Goal: Task Accomplishment & Management: Use online tool/utility

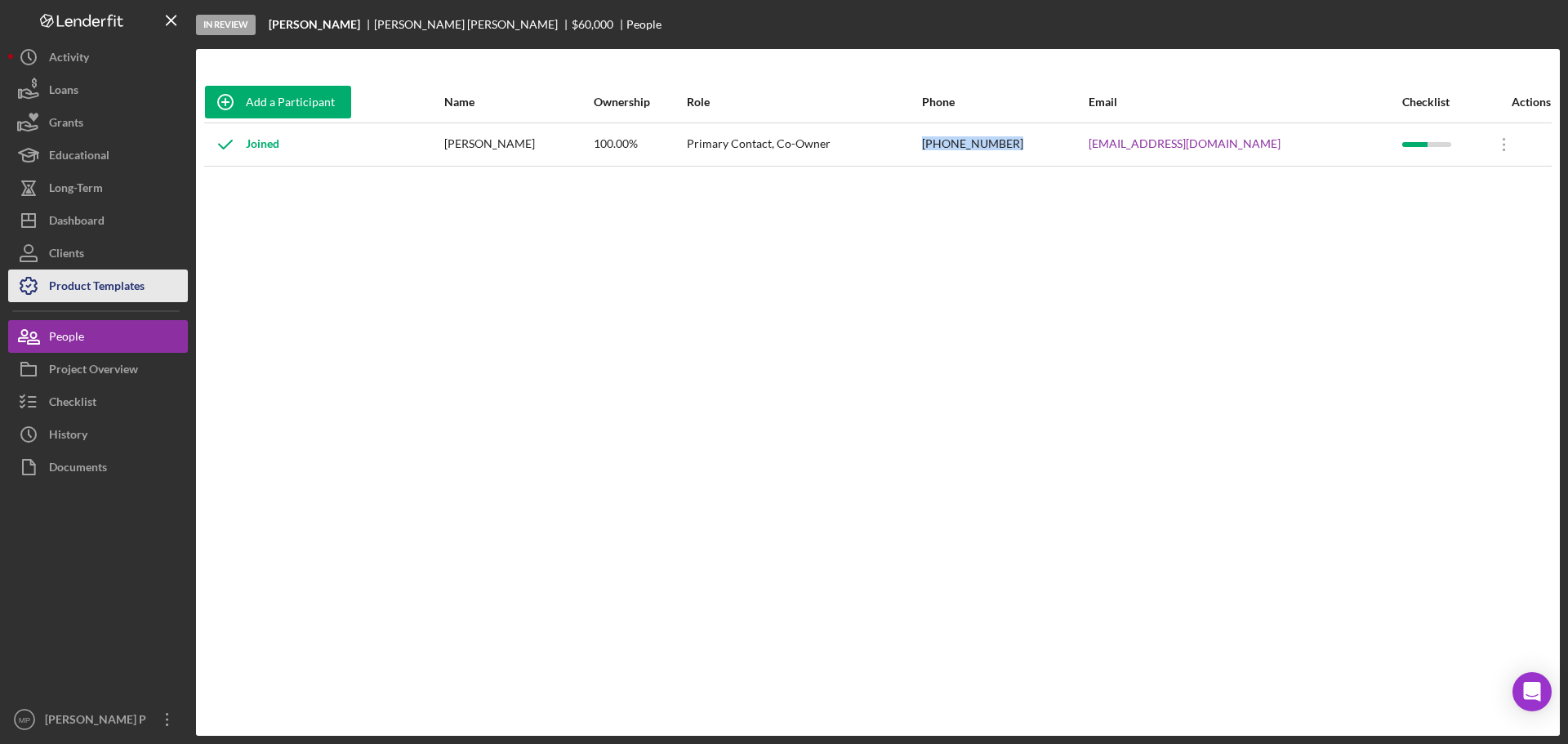
click at [129, 286] on div "Product Templates" at bounding box center [96, 288] width 95 height 36
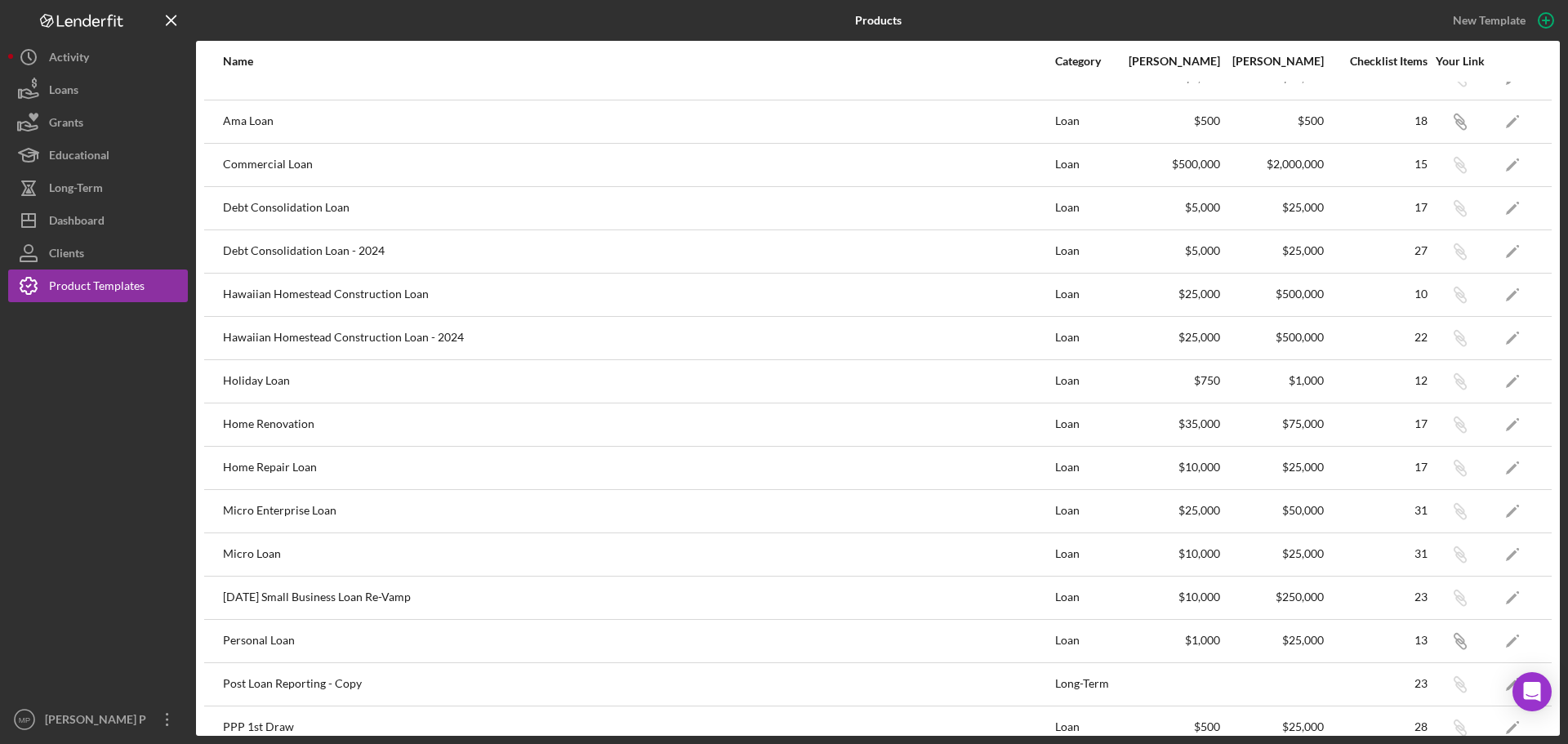
scroll to position [523, 0]
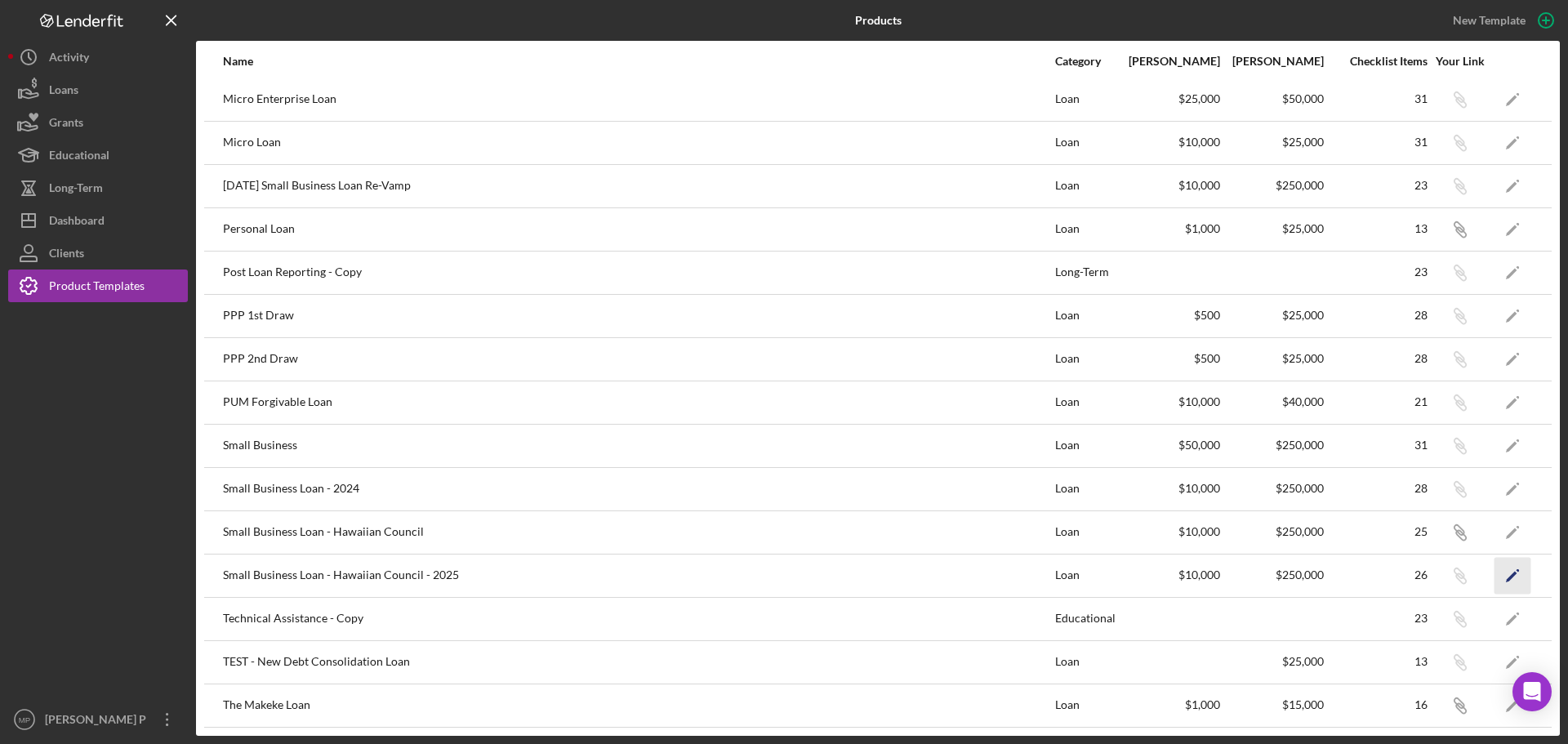
click at [1508, 572] on icon "Icon/Edit" at bounding box center [1513, 575] width 36 height 36
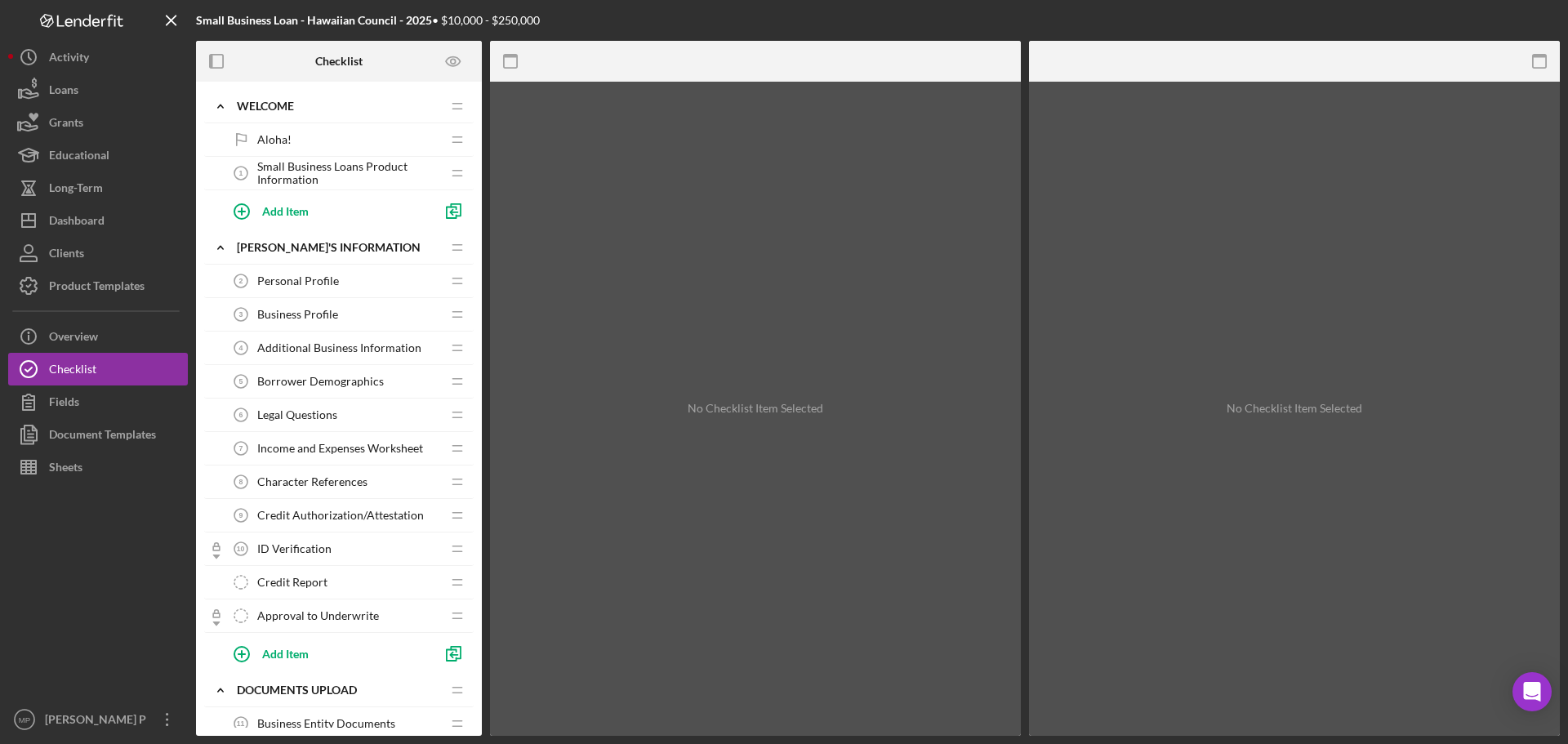
click at [333, 518] on span "Credit Authorization/Attestation" at bounding box center [340, 516] width 166 height 13
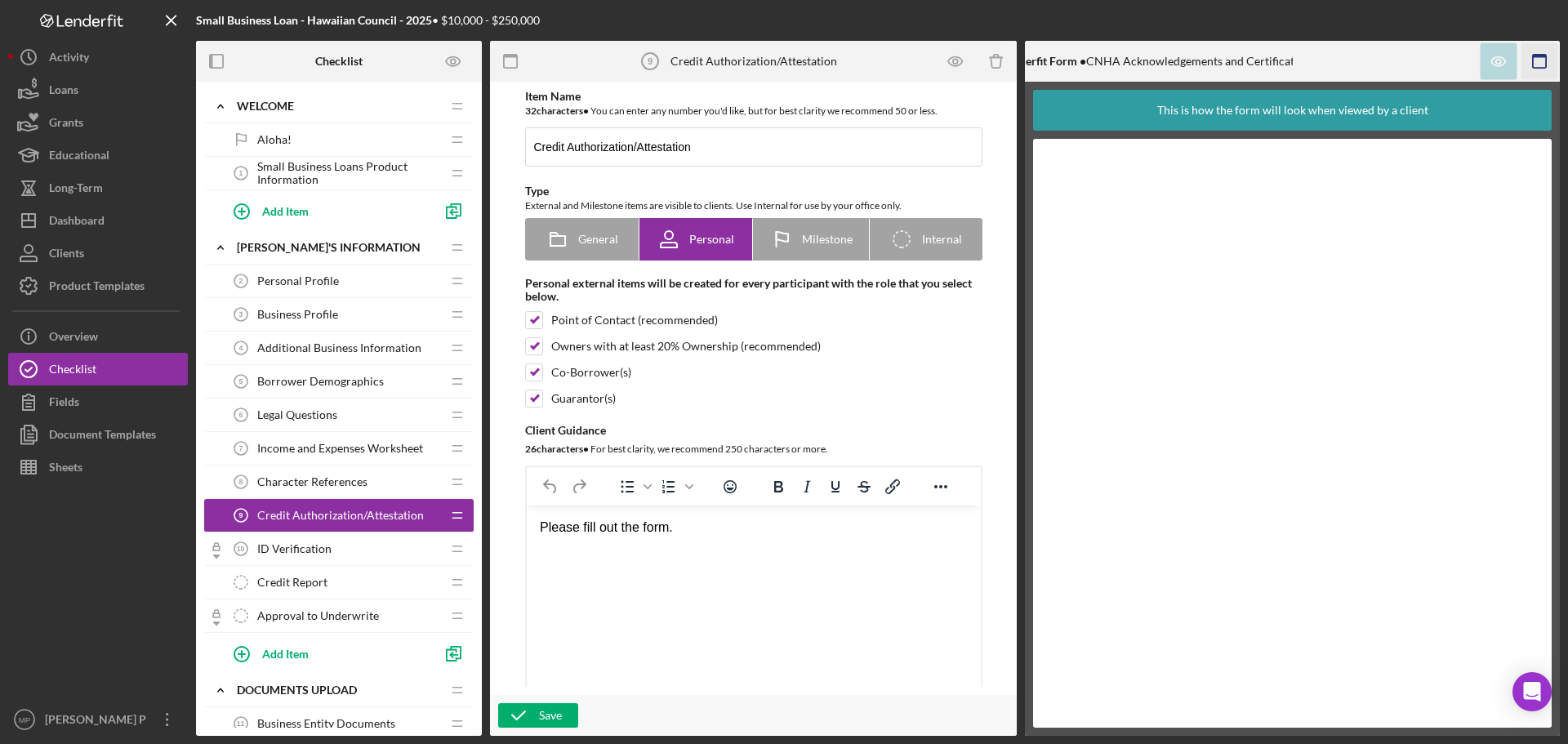
click at [1544, 60] on icon "button" at bounding box center [1540, 61] width 36 height 36
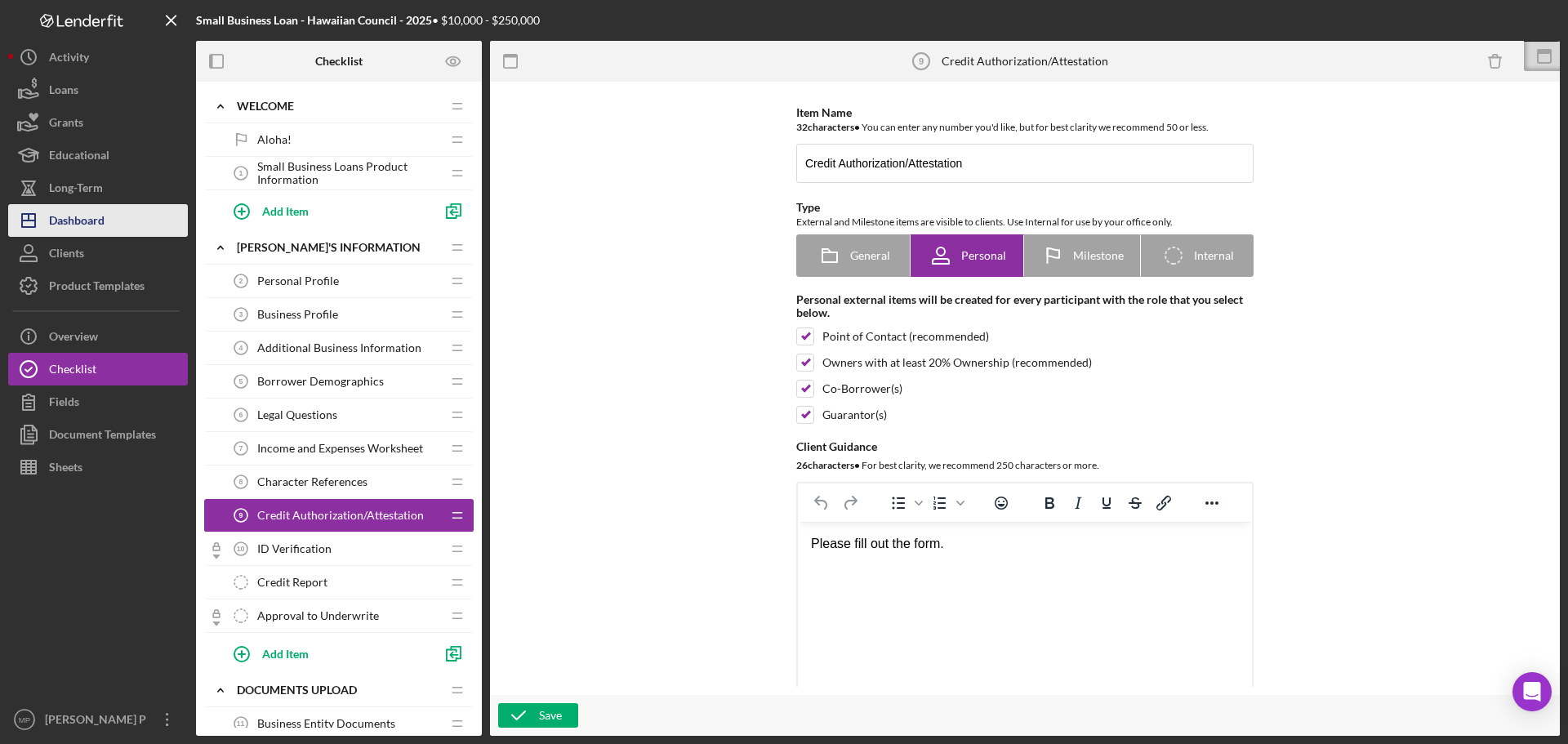
click at [72, 221] on div "Dashboard" at bounding box center [76, 223] width 55 height 36
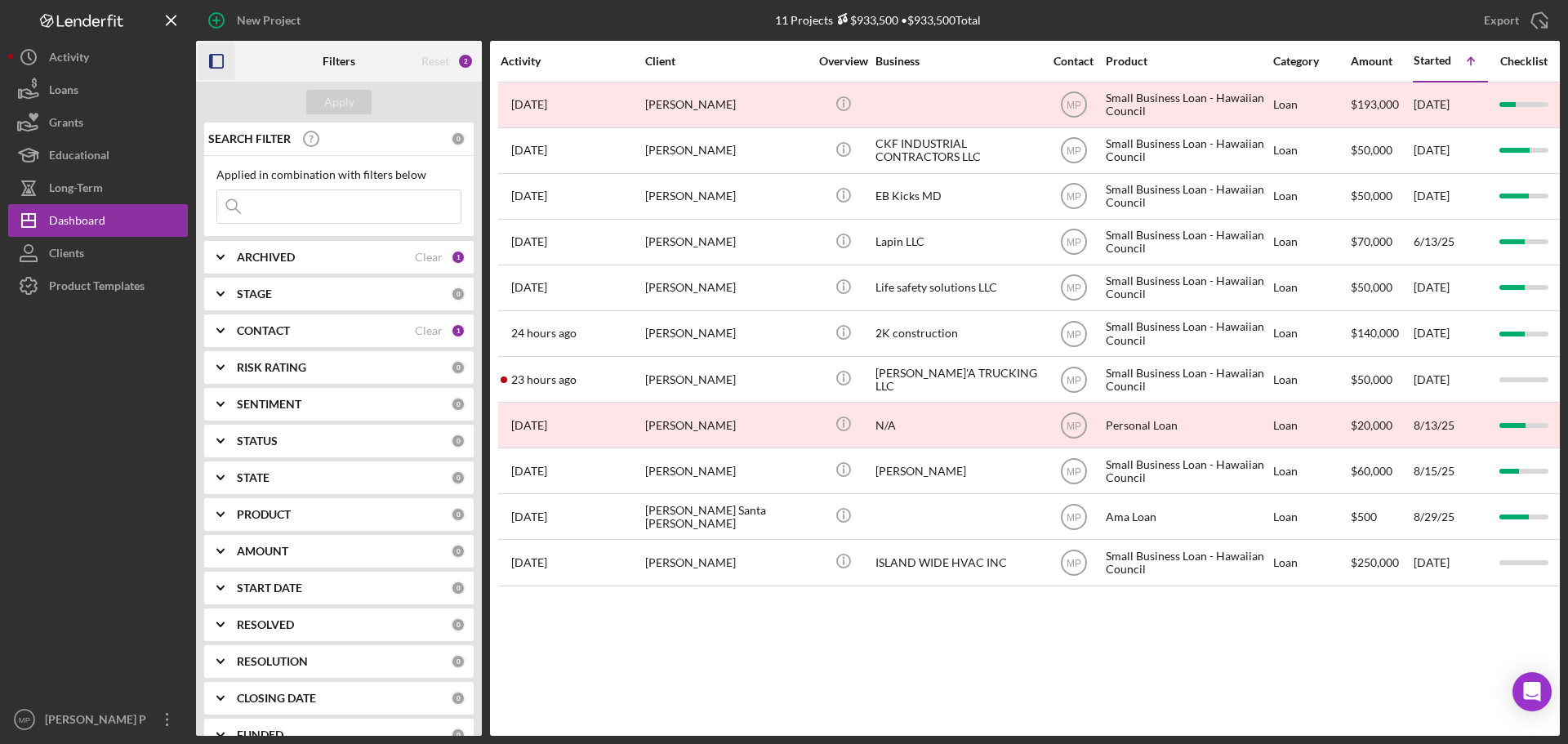
click at [219, 60] on icon "button" at bounding box center [217, 61] width 36 height 36
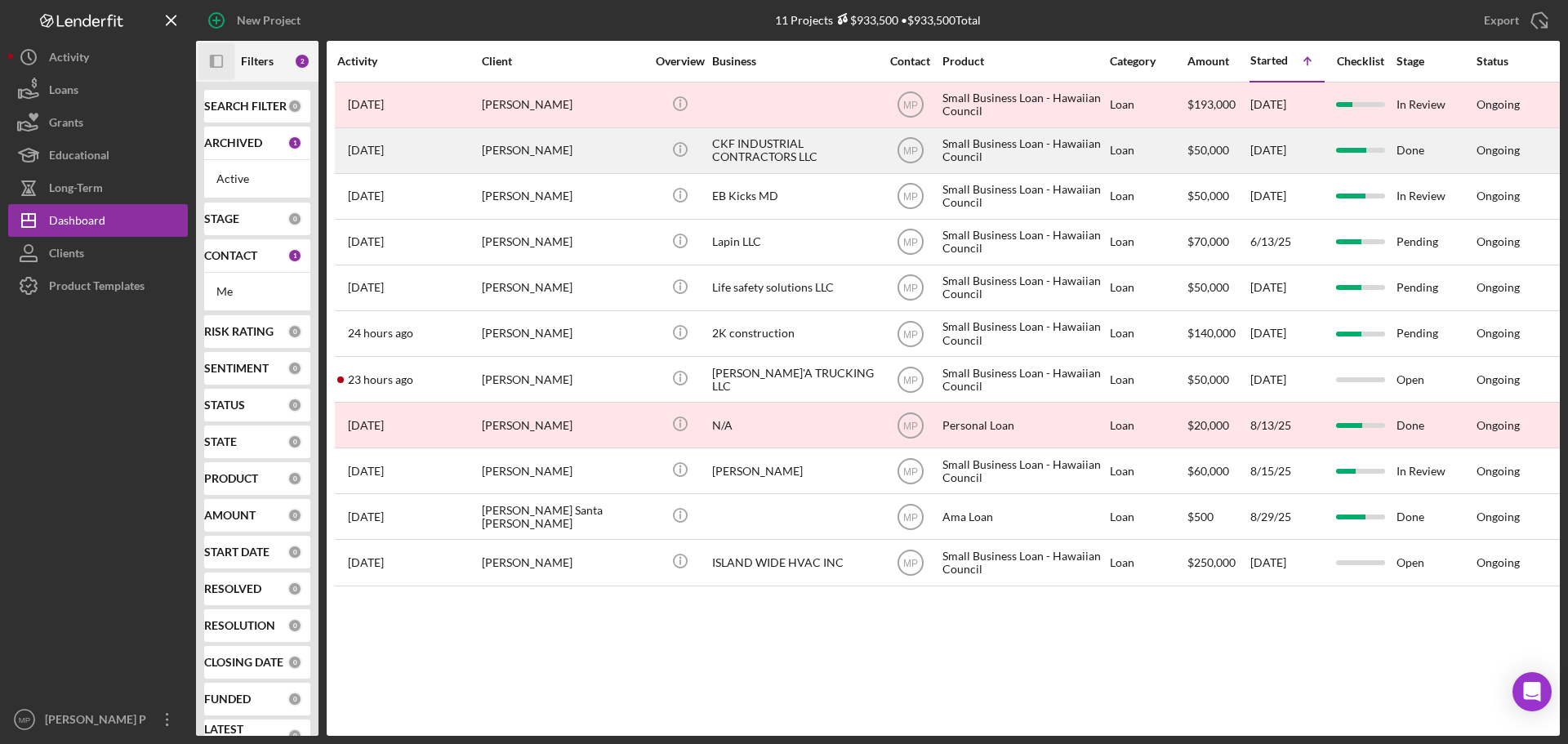
click at [750, 164] on div "CKF INDUSTRIAL CONTRACTORS LLC" at bounding box center [793, 151] width 163 height 43
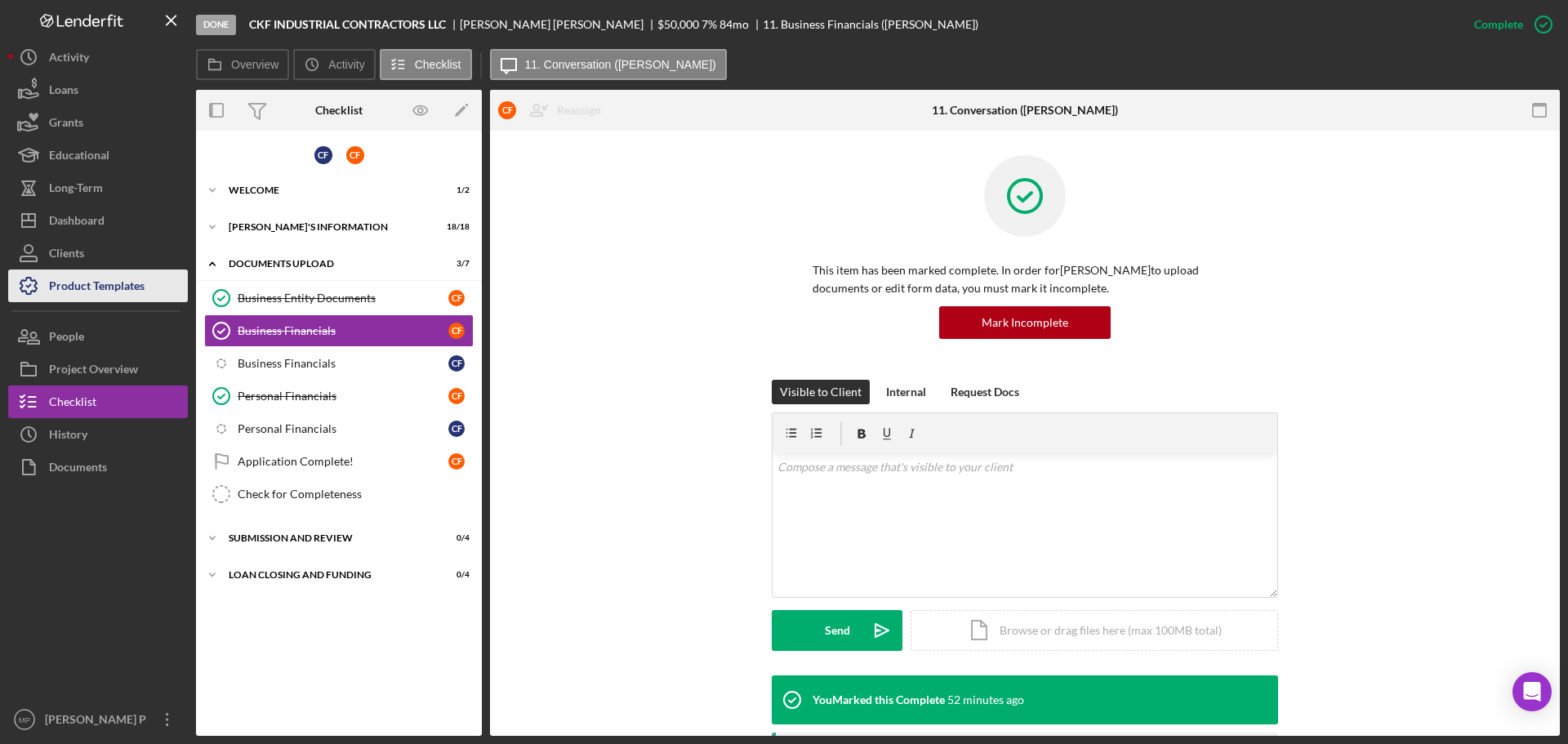
click at [90, 288] on div "Product Templates" at bounding box center [96, 288] width 95 height 36
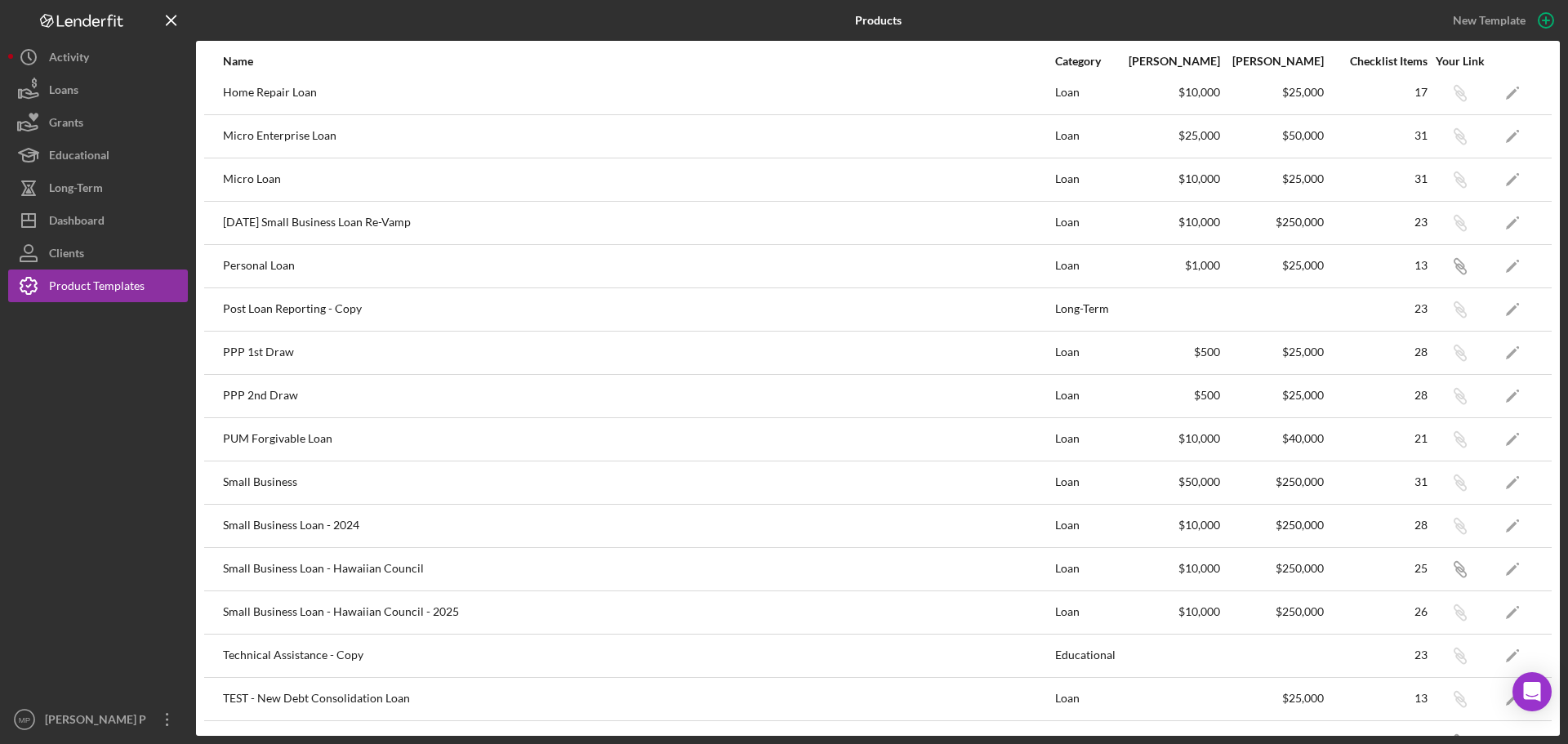
scroll to position [490, 0]
click at [1500, 606] on icon "Icon/Edit" at bounding box center [1513, 608] width 36 height 36
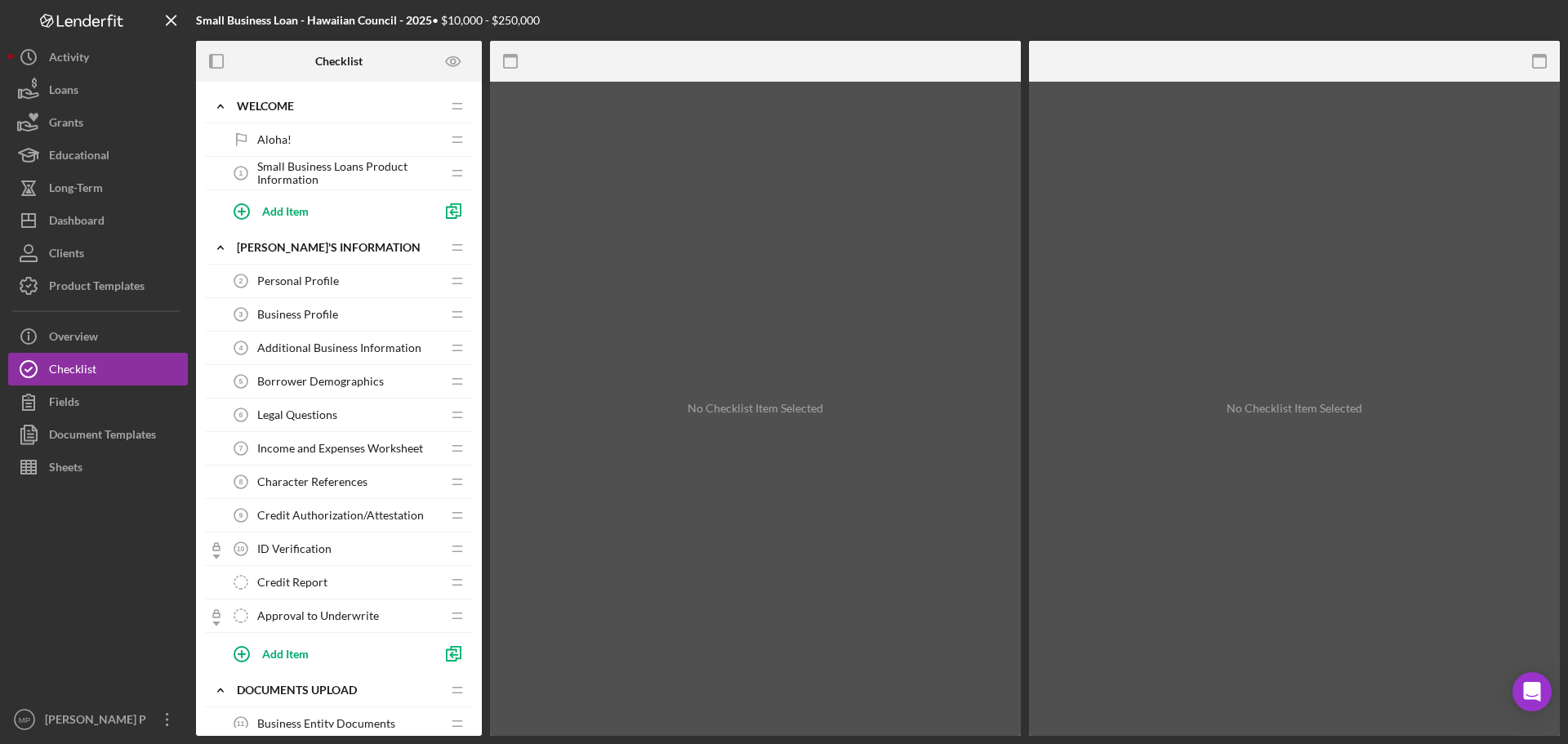
click at [342, 520] on span "Credit Authorization/Attestation" at bounding box center [340, 516] width 166 height 13
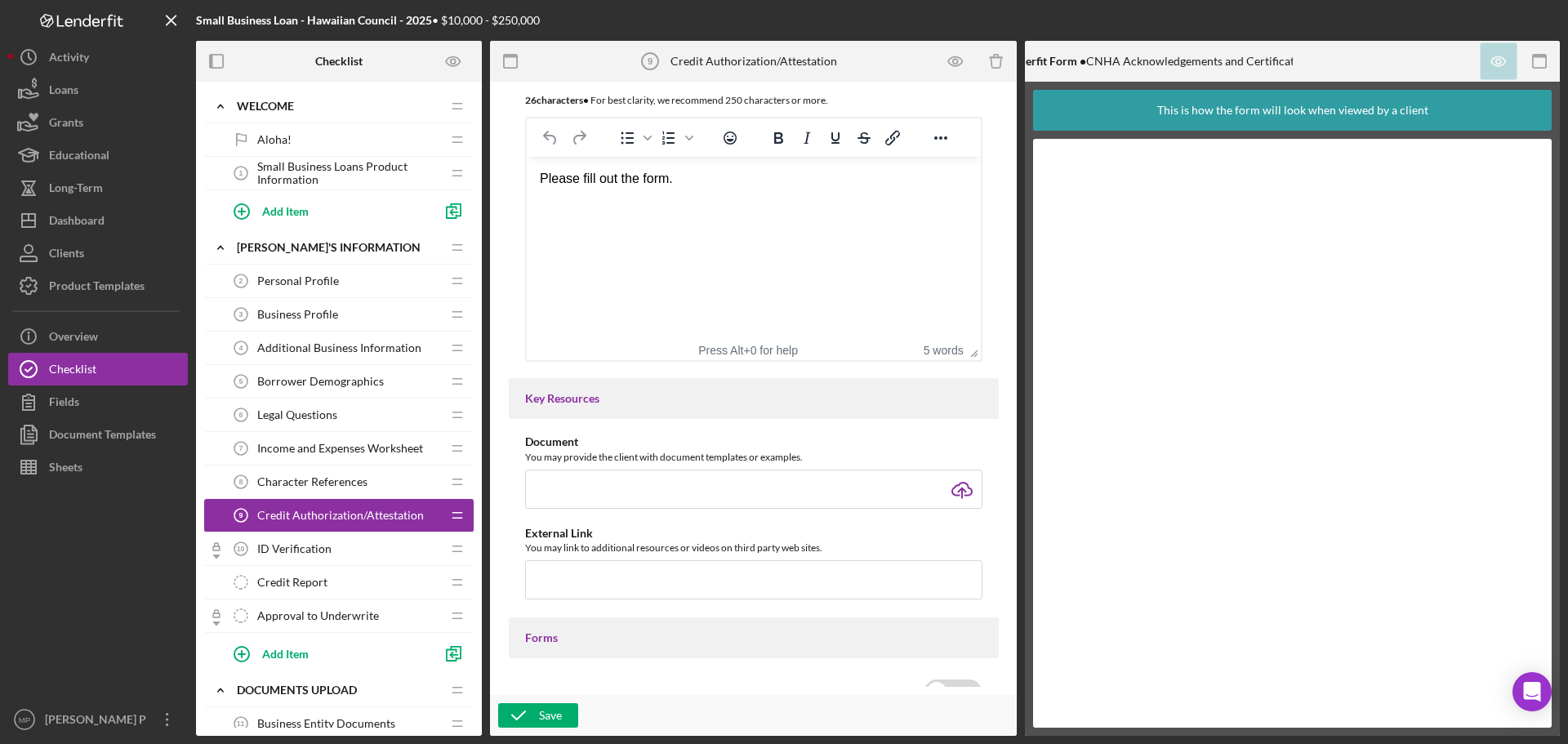
scroll to position [408, 0]
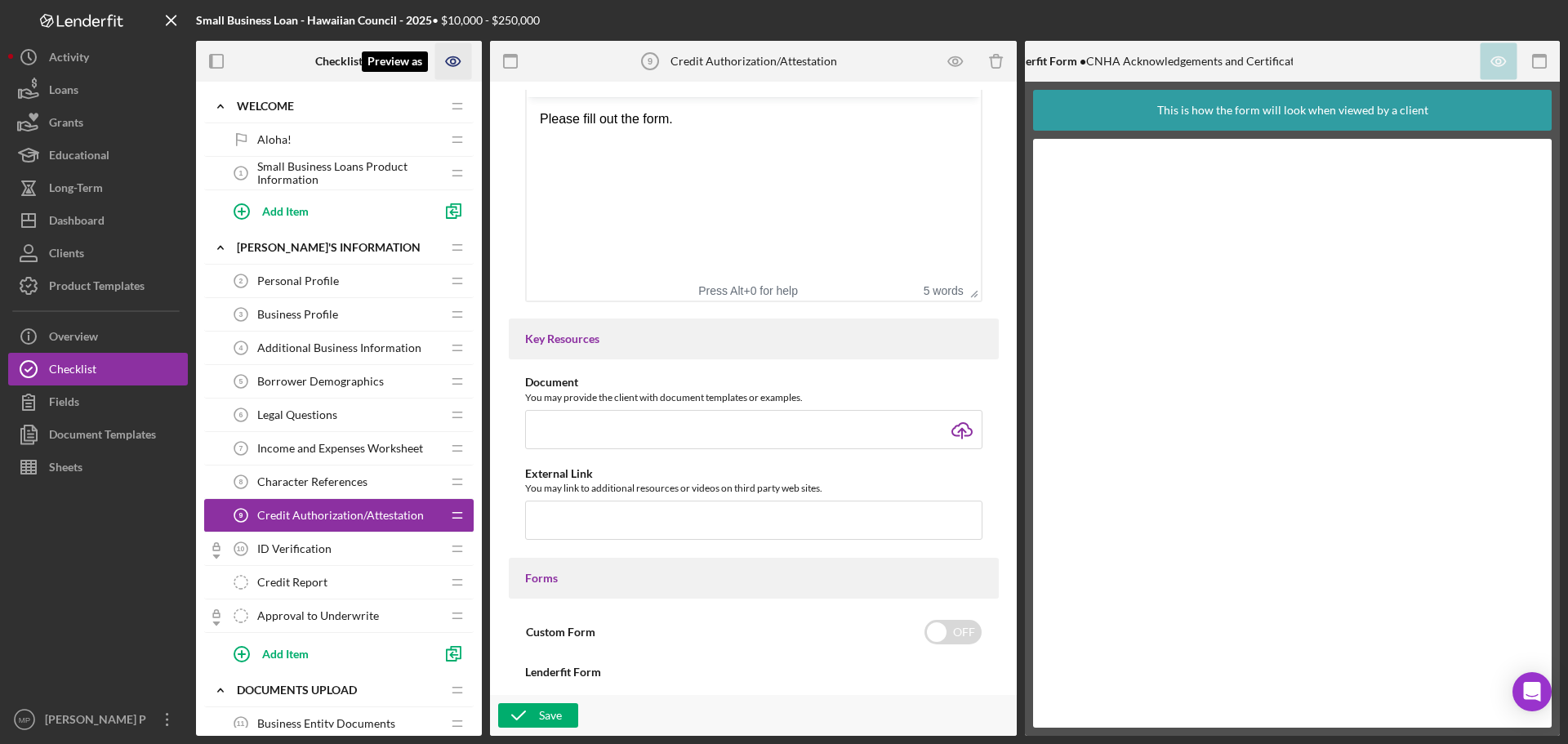
click at [450, 59] on icon "Preview as" at bounding box center [454, 61] width 36 height 36
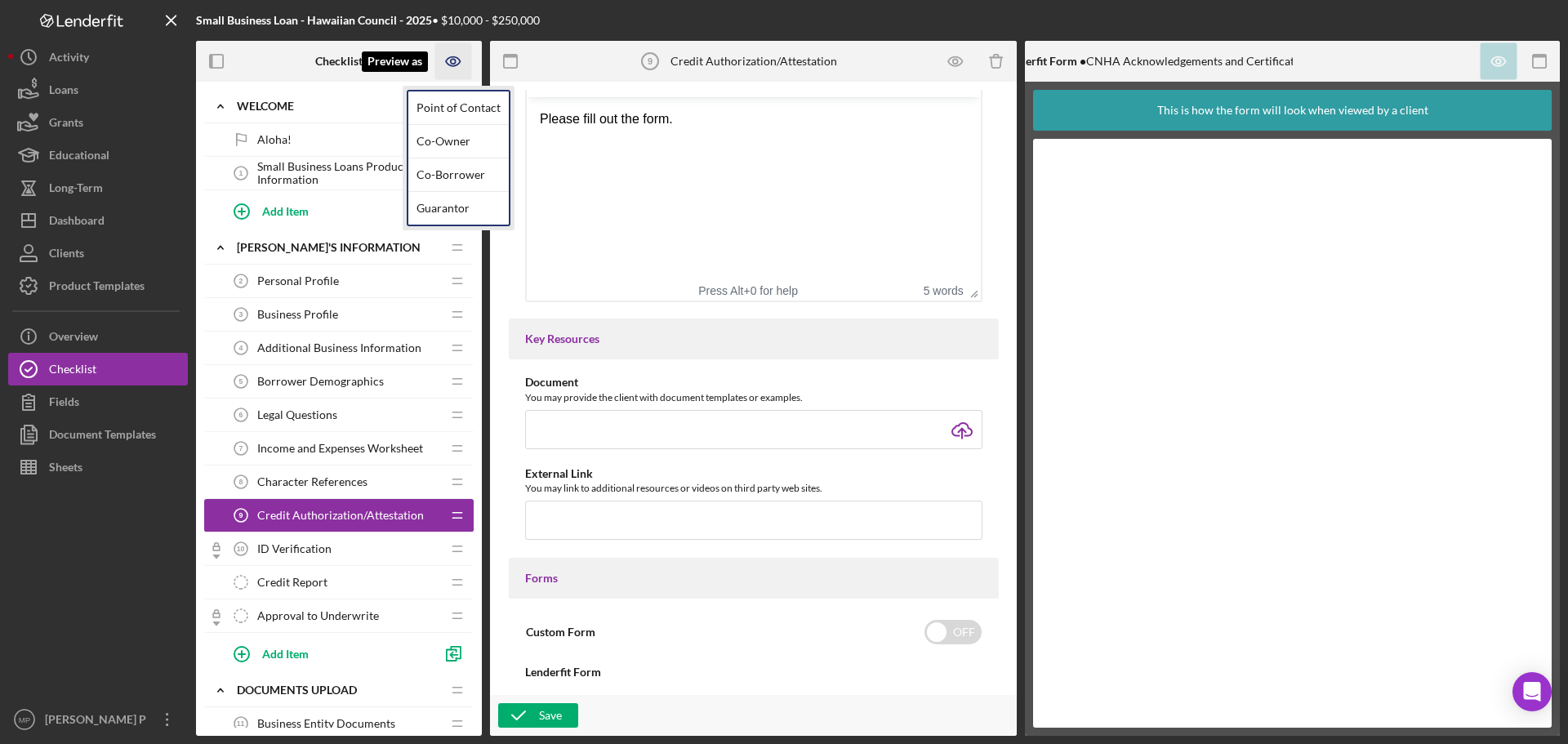
click at [457, 63] on icon "Preview as" at bounding box center [454, 61] width 36 height 36
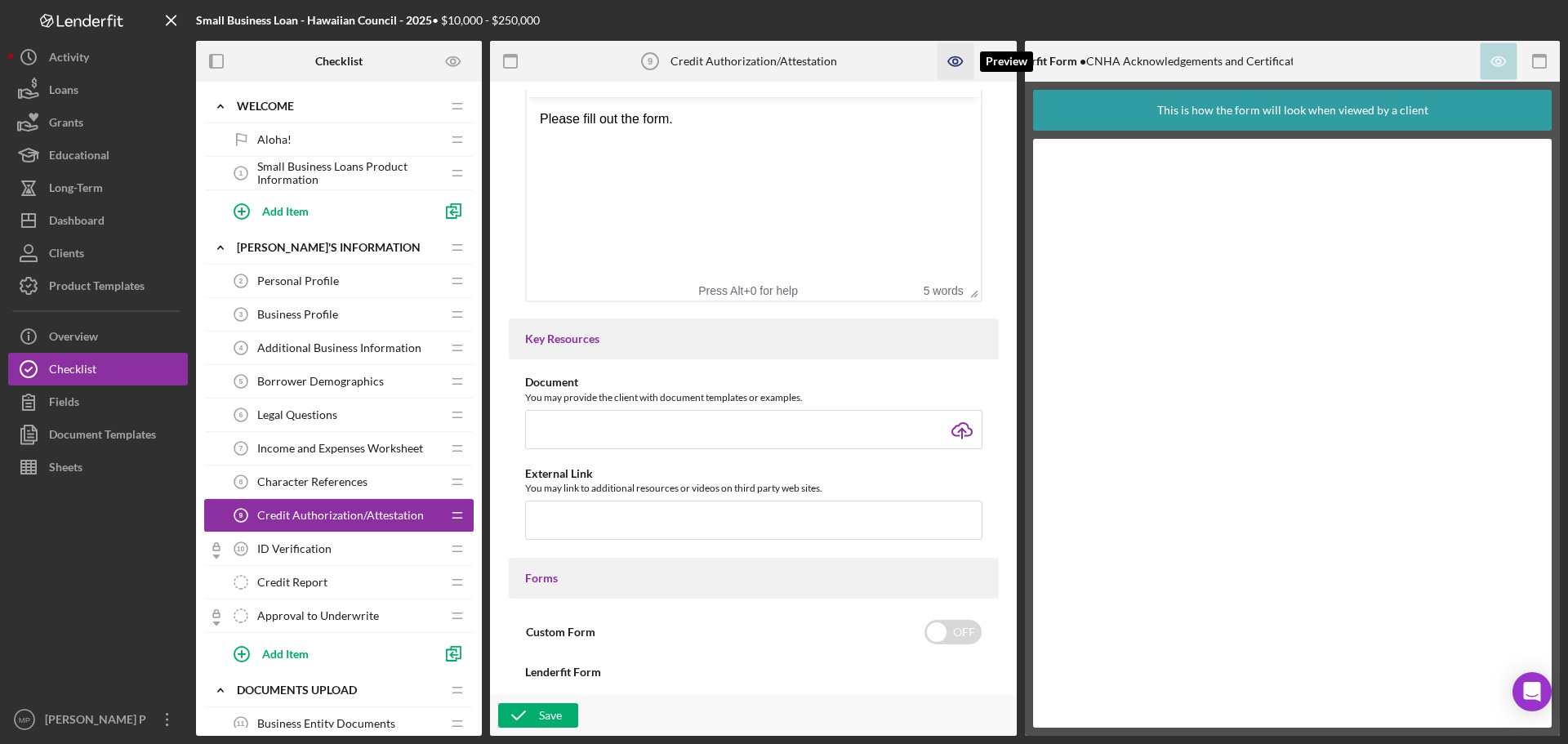
click at [955, 62] on icon "button" at bounding box center [955, 61] width 36 height 36
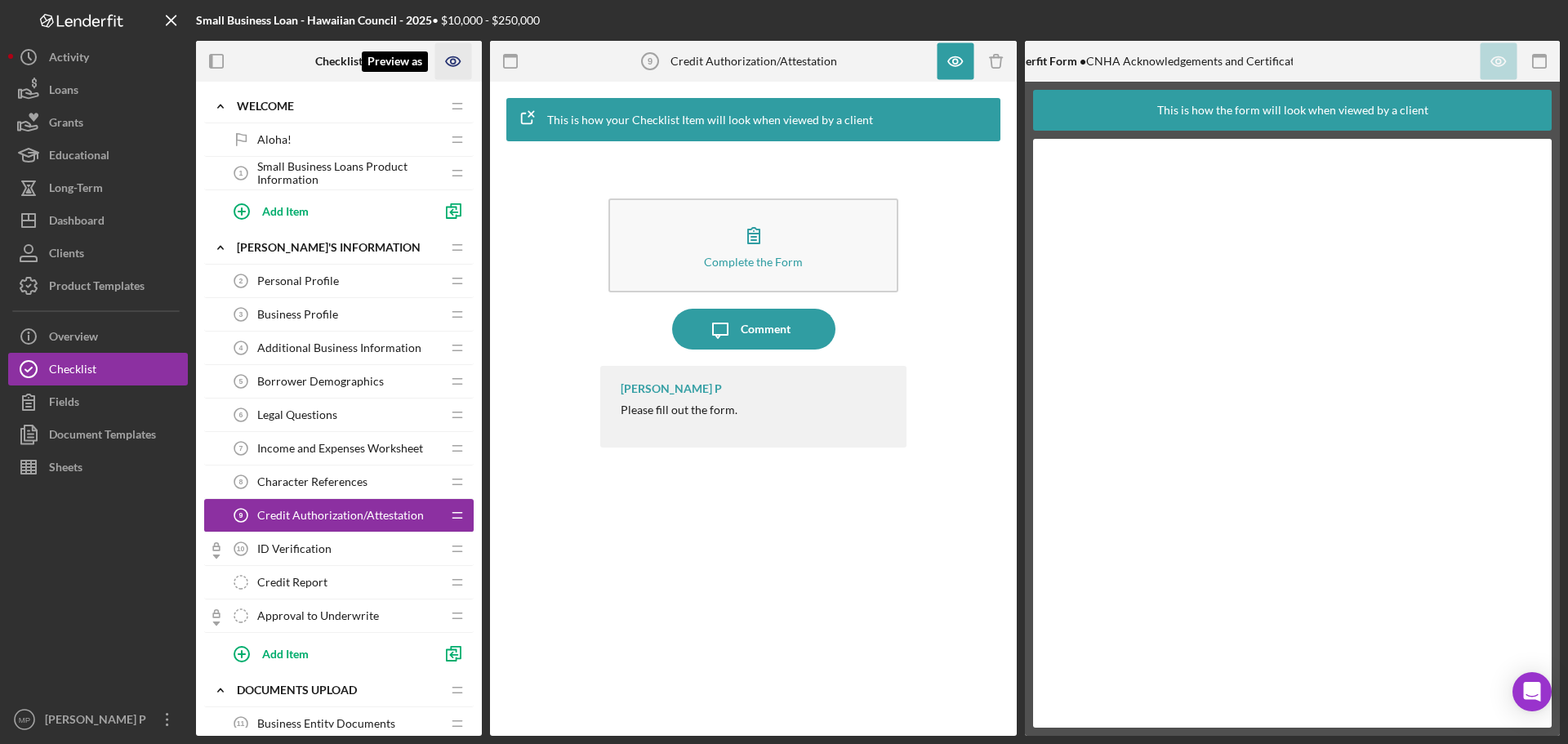
click at [456, 66] on icon "Preview as" at bounding box center [454, 61] width 36 height 36
click at [940, 65] on icon "button" at bounding box center [955, 61] width 36 height 36
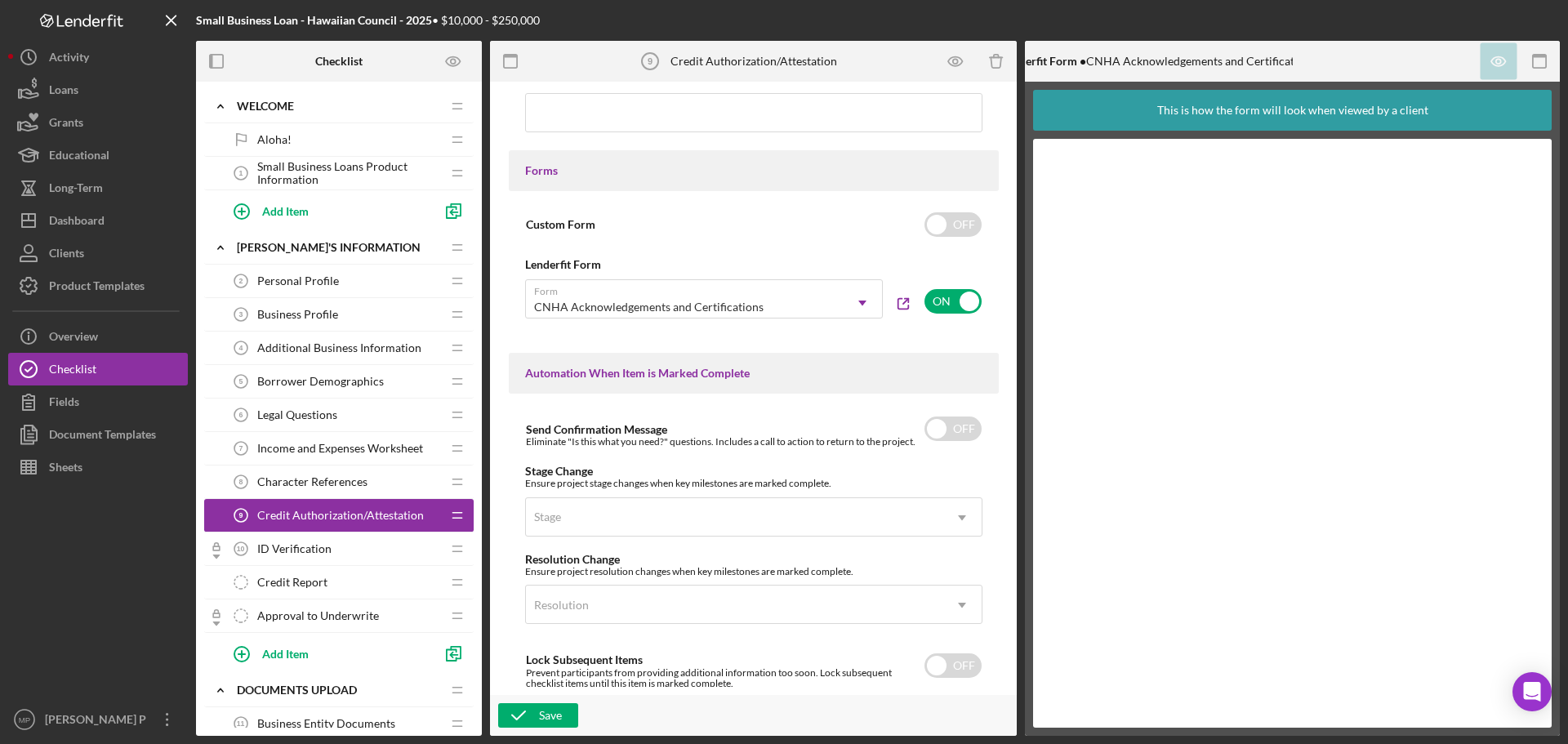
scroll to position [816, 0]
click at [868, 296] on icon "Icon/Dropdown Arrow" at bounding box center [862, 301] width 39 height 39
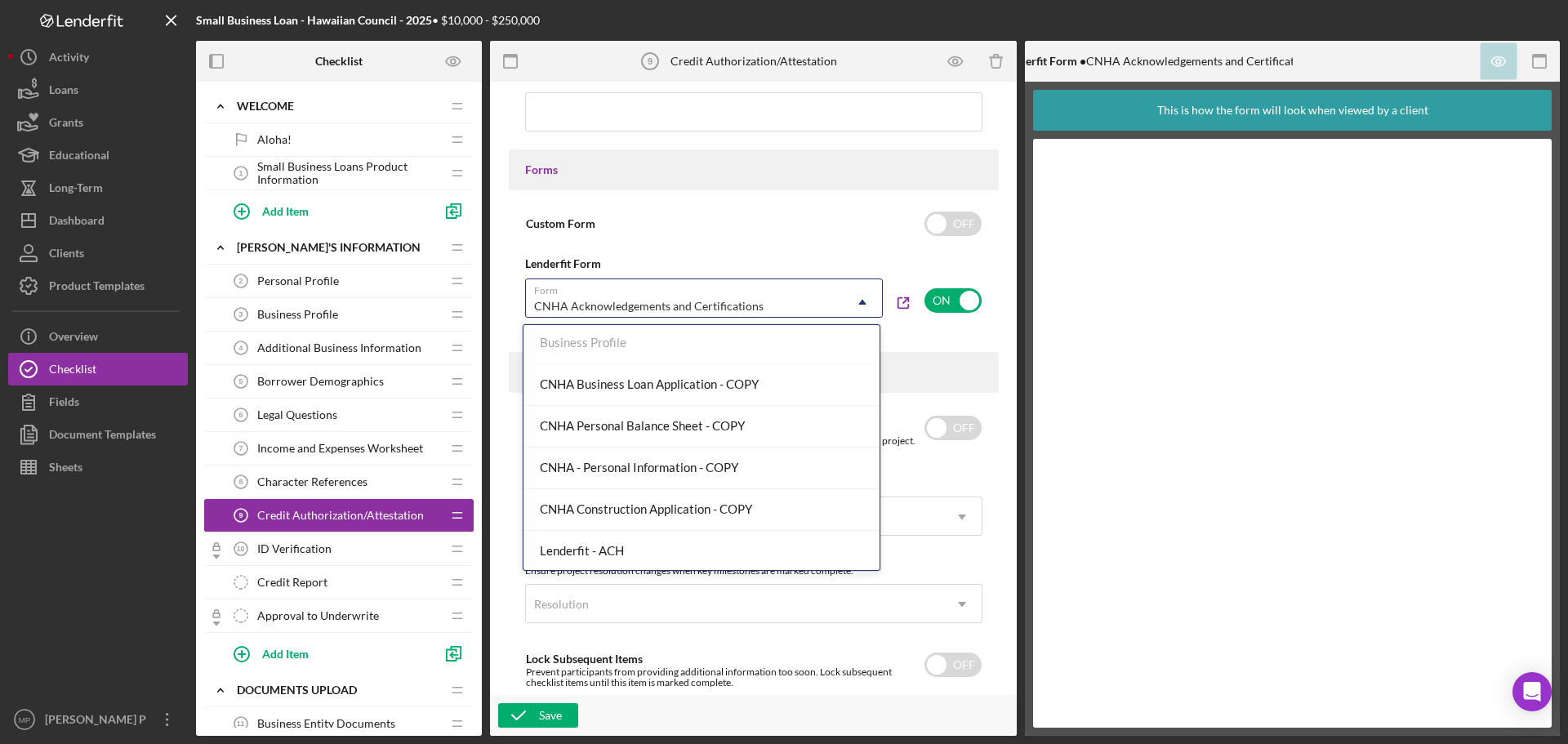
scroll to position [102, 0]
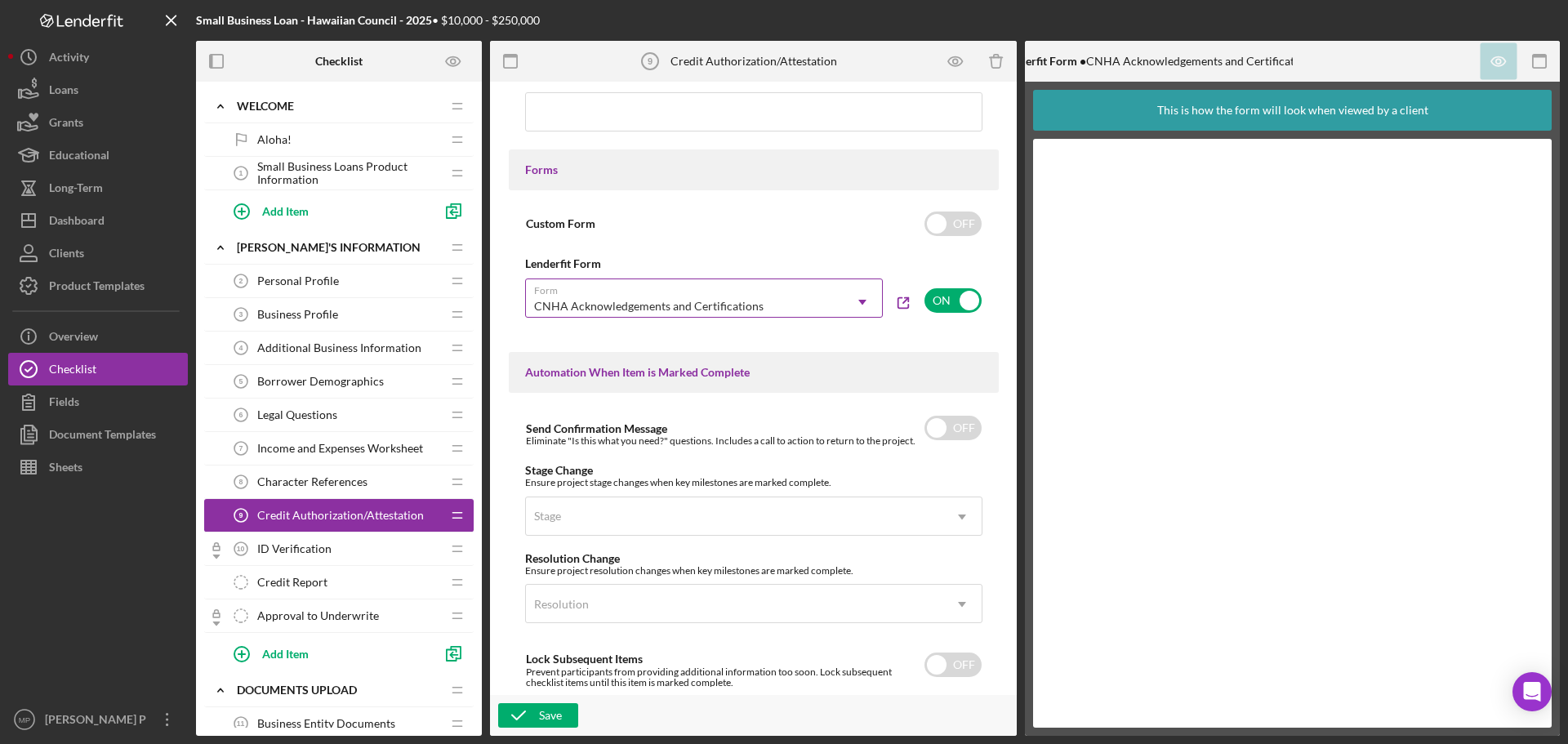
click at [857, 295] on icon "Icon/Dropdown Arrow" at bounding box center [862, 301] width 39 height 39
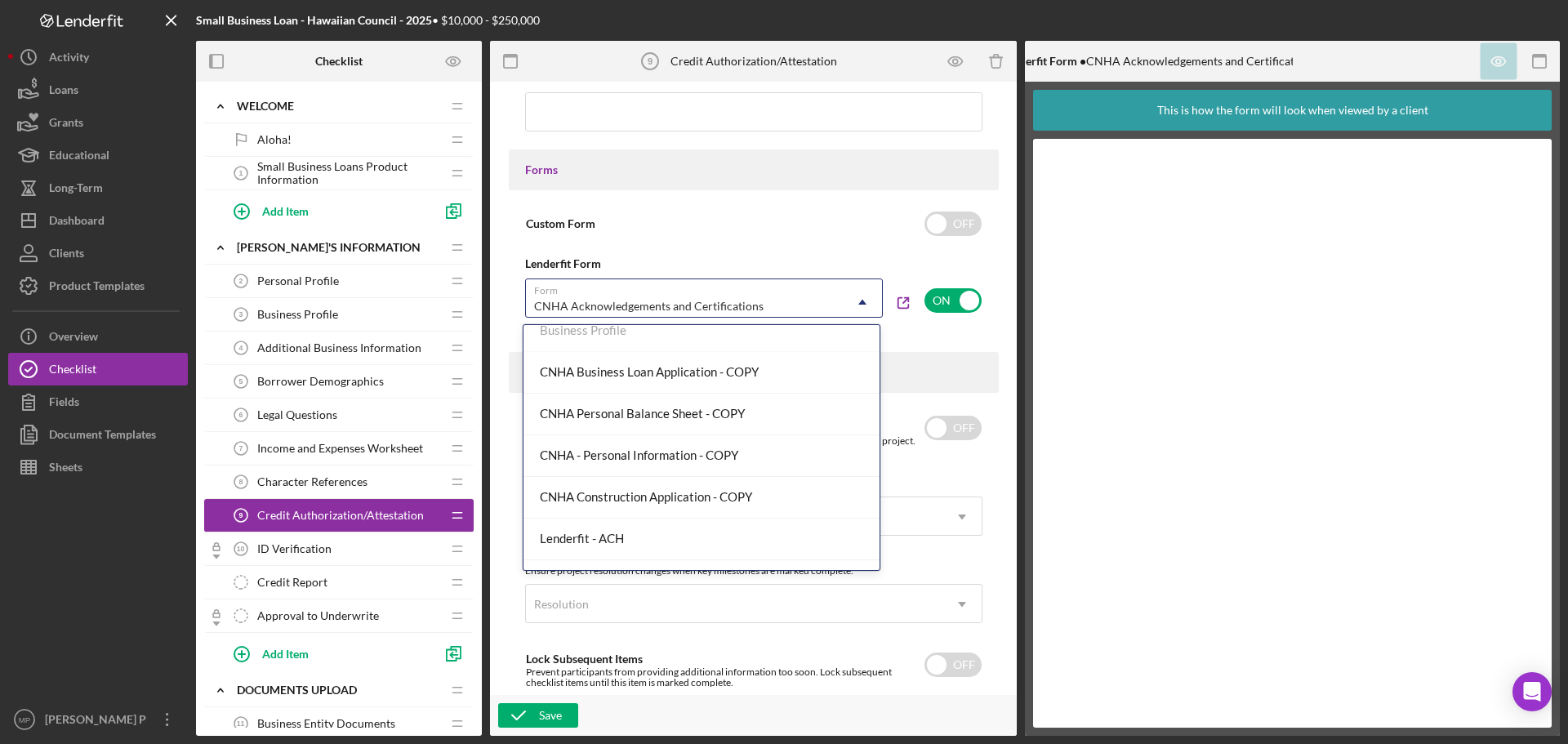
scroll to position [0, 0]
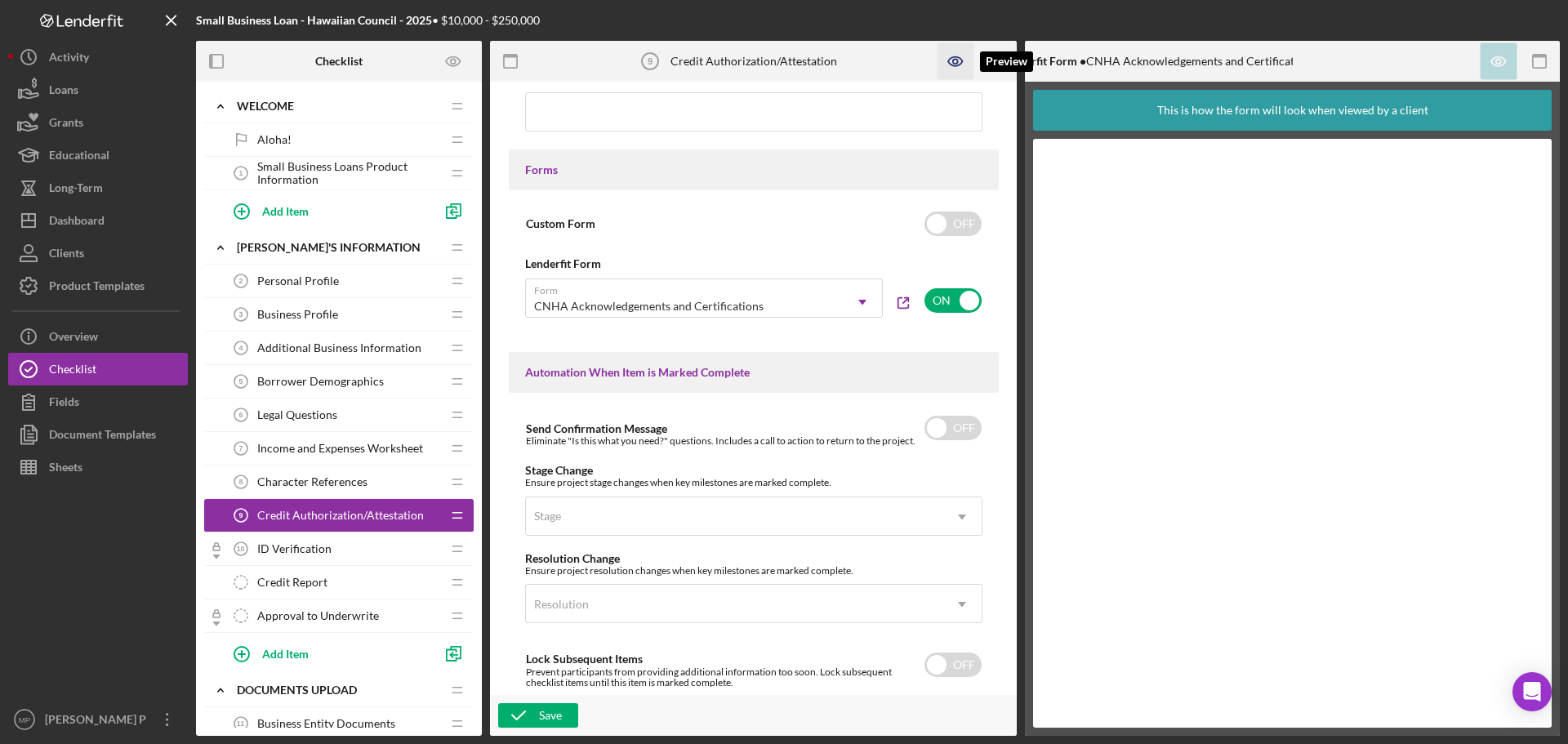
click at [955, 60] on icon "button" at bounding box center [955, 61] width 5 height 5
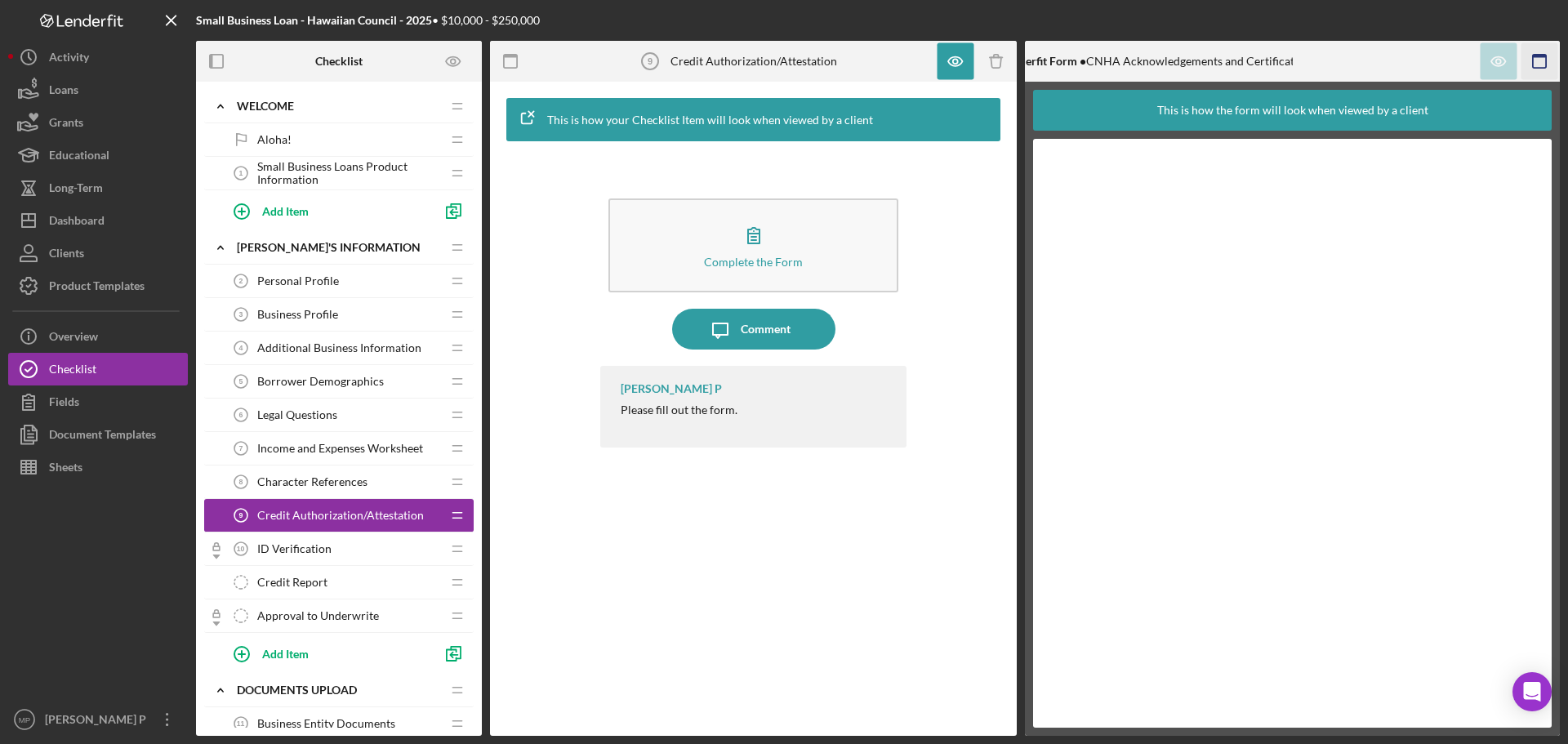
click at [1538, 60] on icon "button" at bounding box center [1540, 61] width 36 height 36
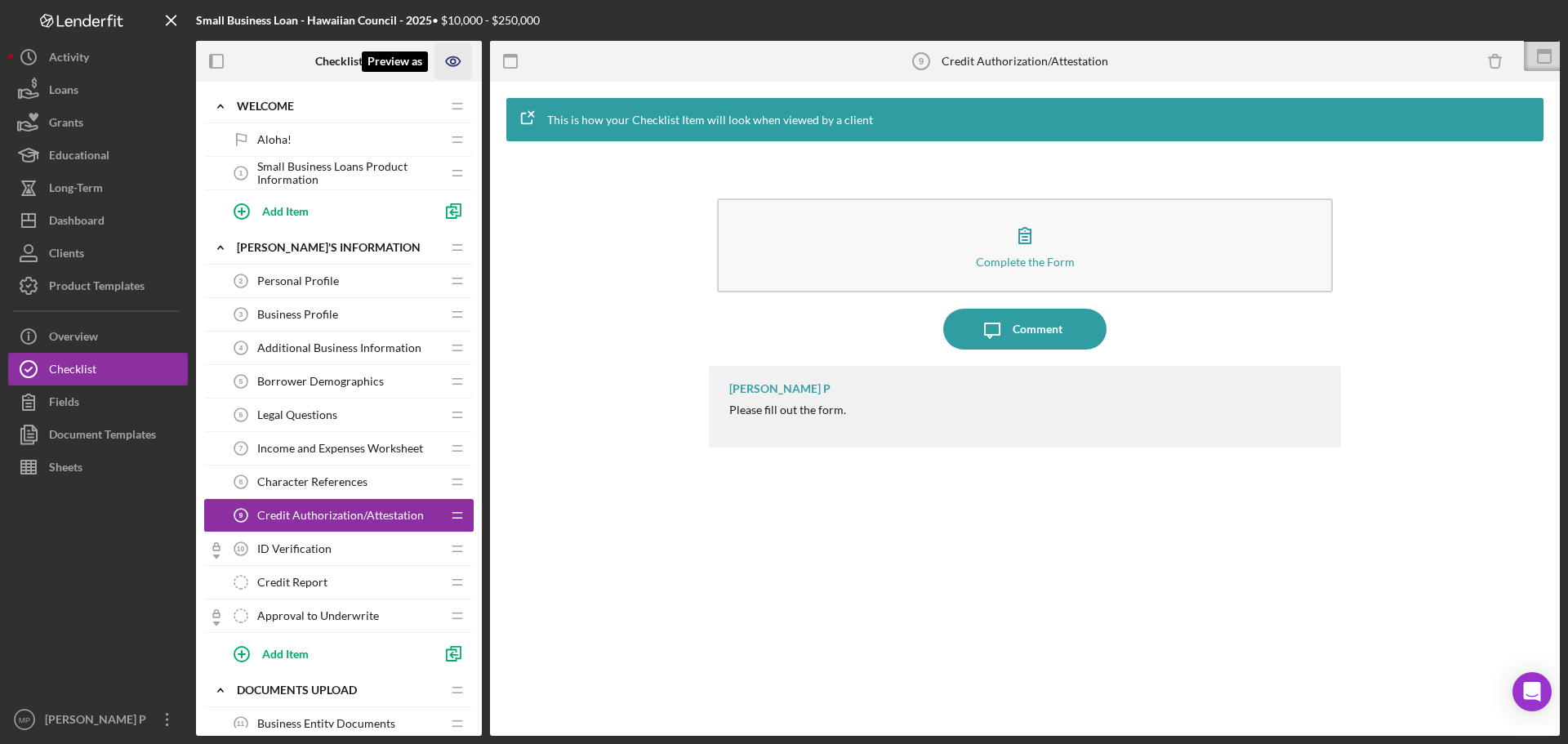
click at [455, 62] on icon "Preview as" at bounding box center [453, 61] width 5 height 5
click at [621, 262] on div "Complete the Form Form Icon/Message Comment [PERSON_NAME] P Please fill out the…" at bounding box center [1025, 439] width 1053 height 578
click at [446, 60] on icon "Preview as" at bounding box center [454, 61] width 36 height 36
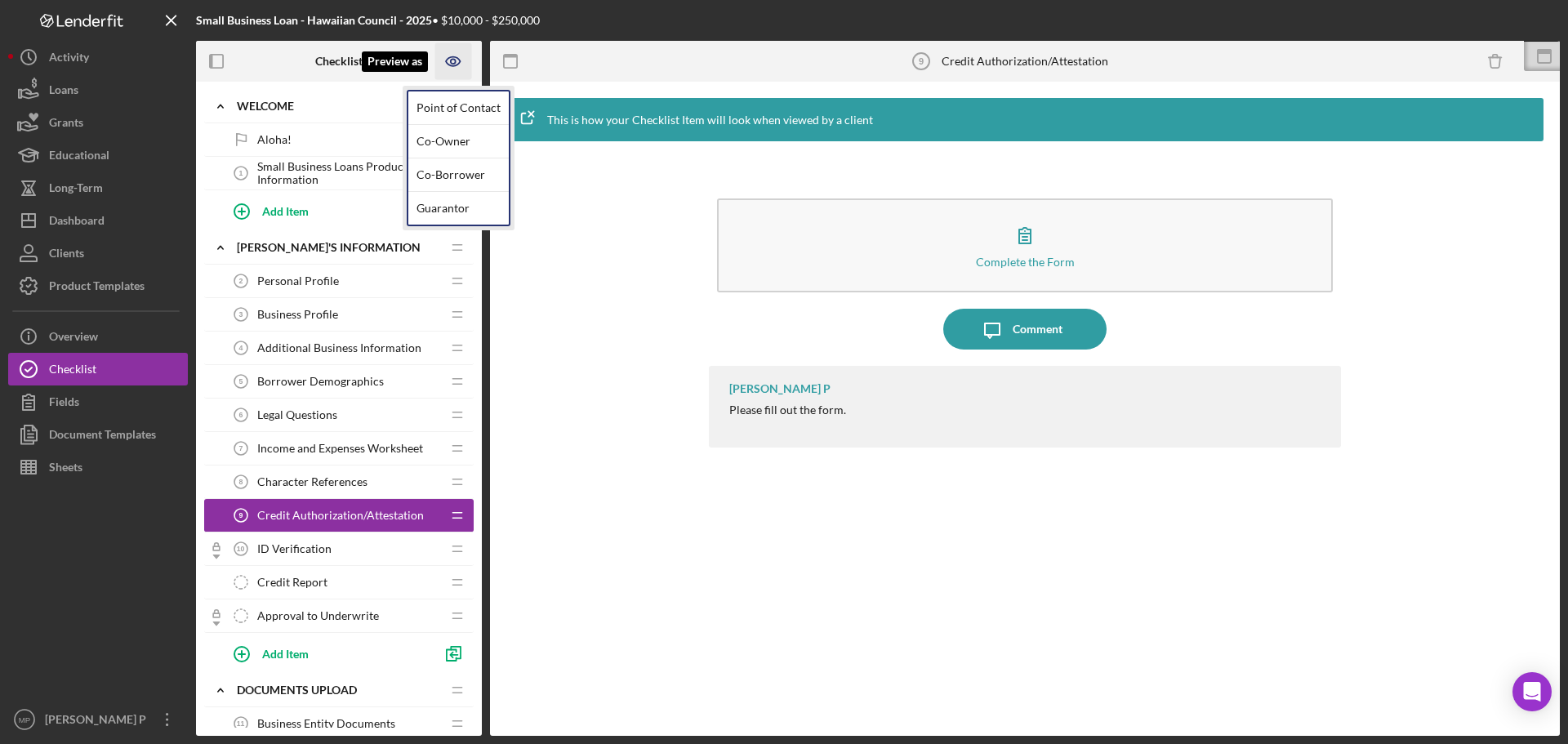
click at [450, 56] on icon "Preview as" at bounding box center [454, 61] width 36 height 36
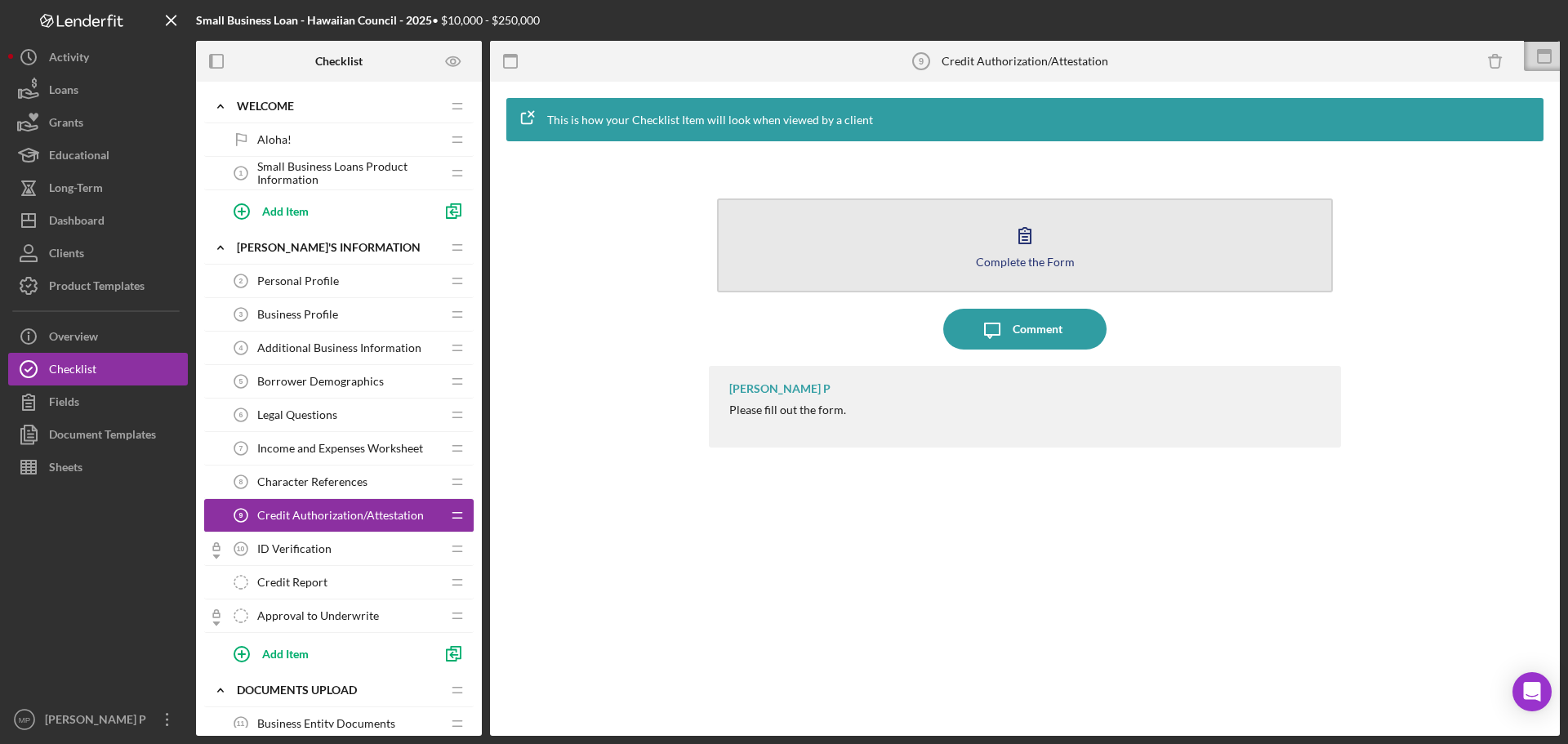
click at [1051, 266] on div "Complete the Form" at bounding box center [1025, 262] width 99 height 12
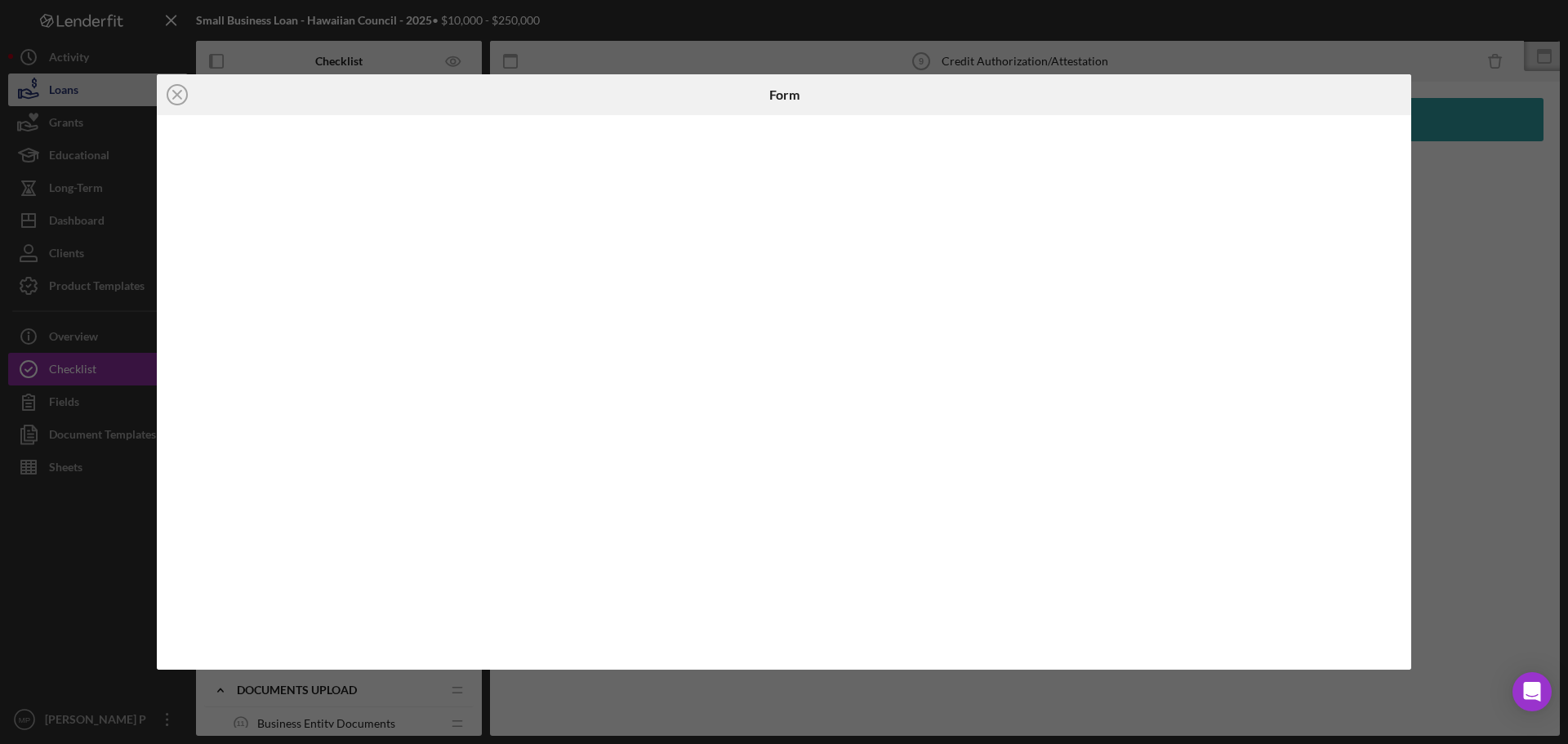
click at [179, 94] on g at bounding box center [177, 95] width 20 height 20
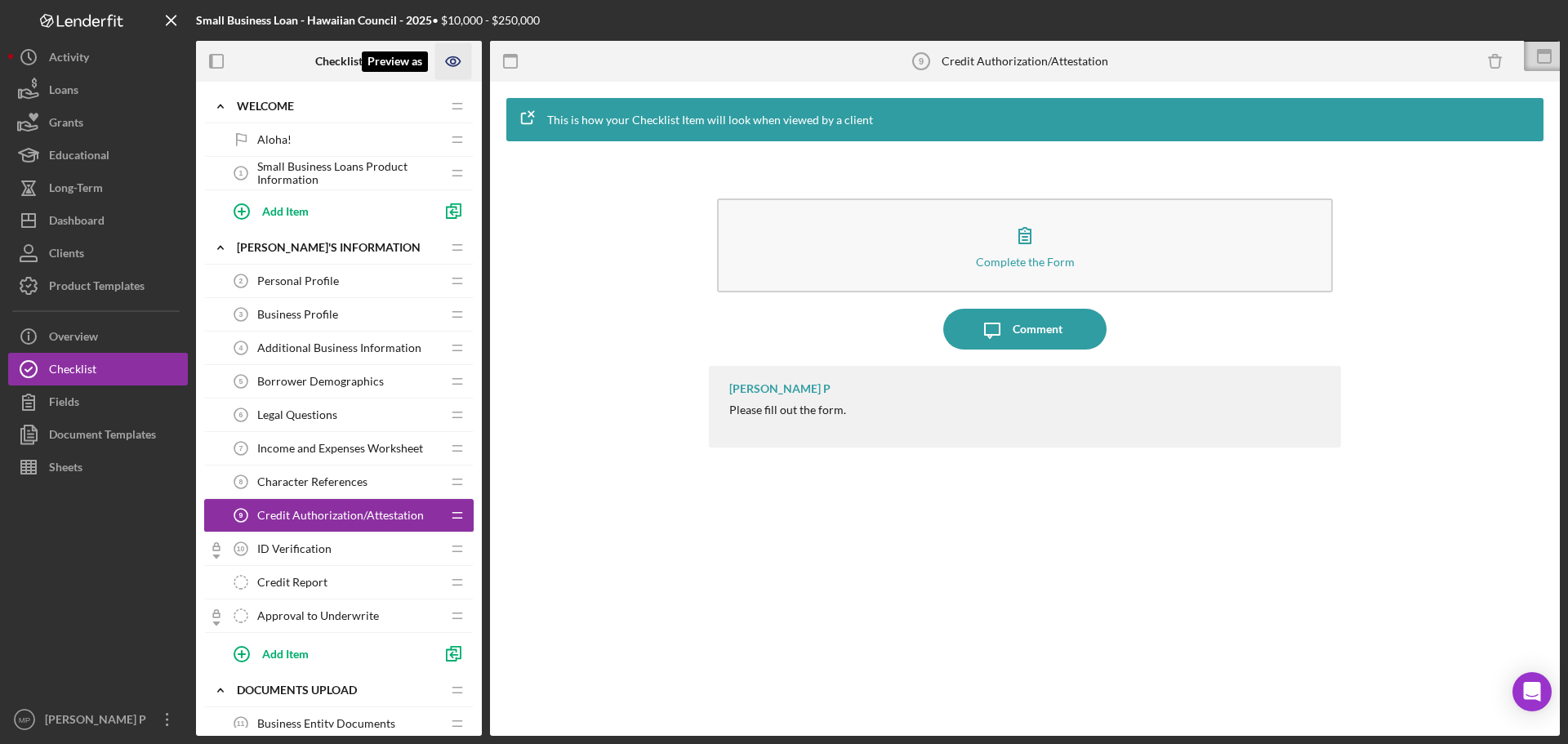
click at [455, 62] on icon "Preview as" at bounding box center [453, 61] width 5 height 5
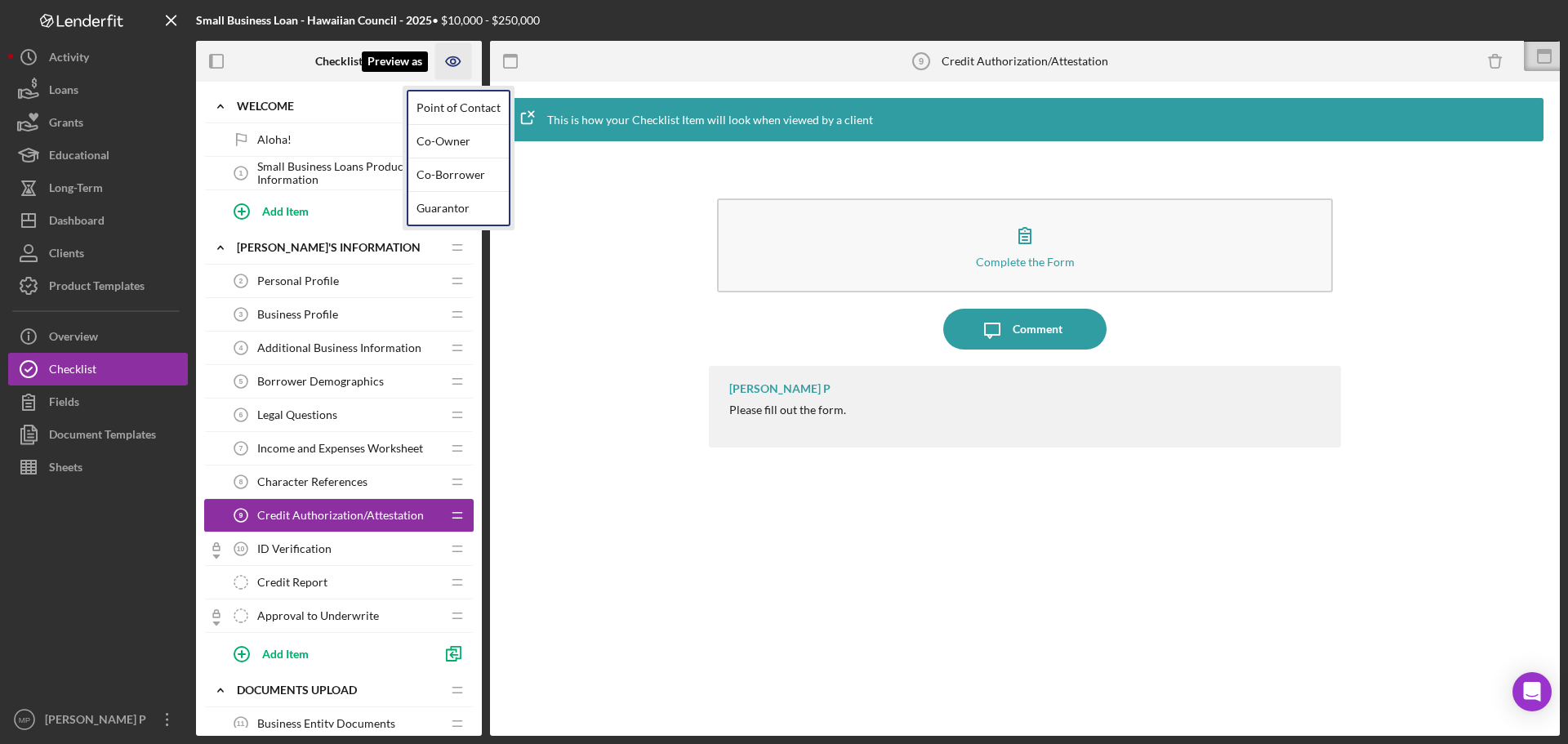
click at [457, 61] on icon "Preview as" at bounding box center [454, 61] width 36 height 36
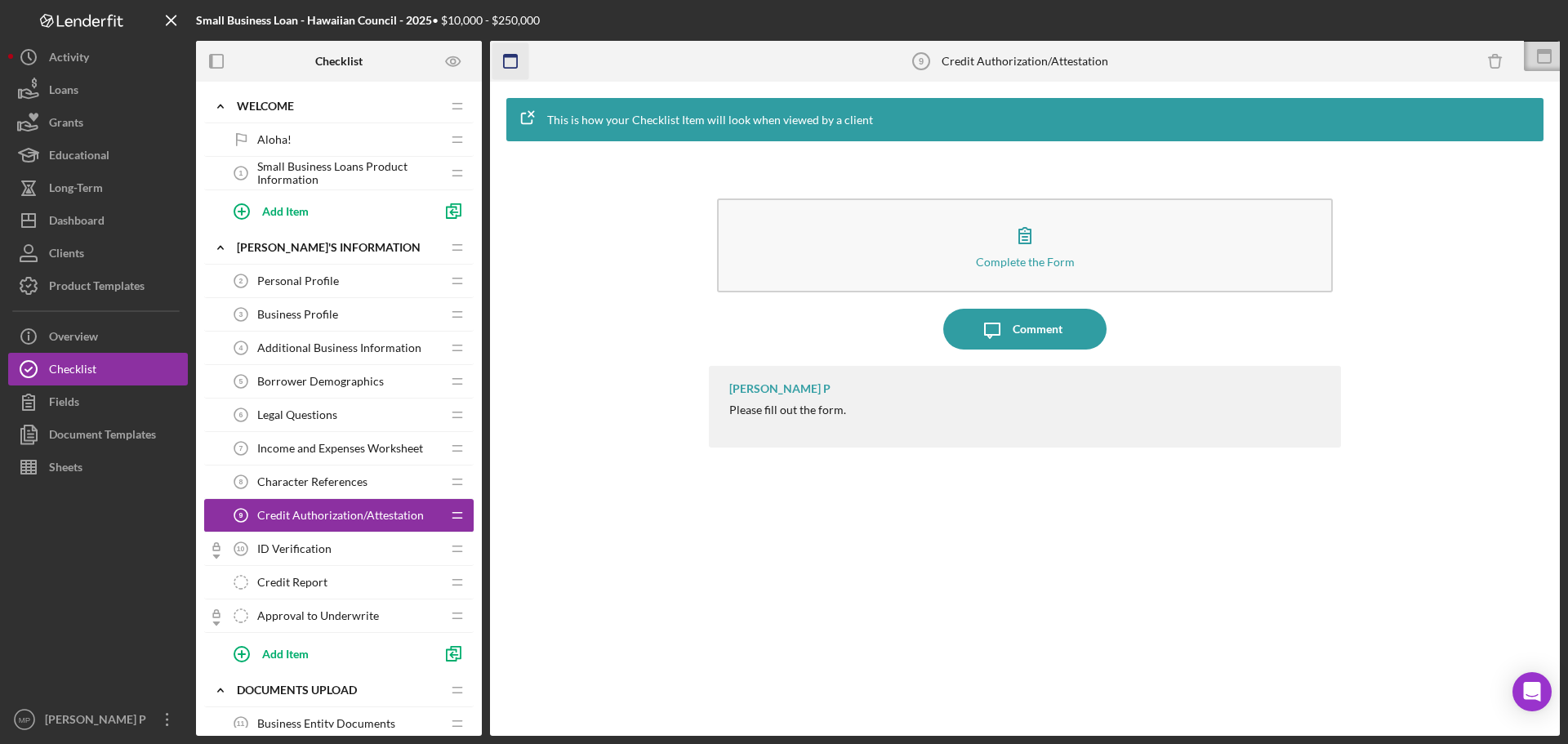
click at [511, 60] on icon "button" at bounding box center [511, 61] width 36 height 36
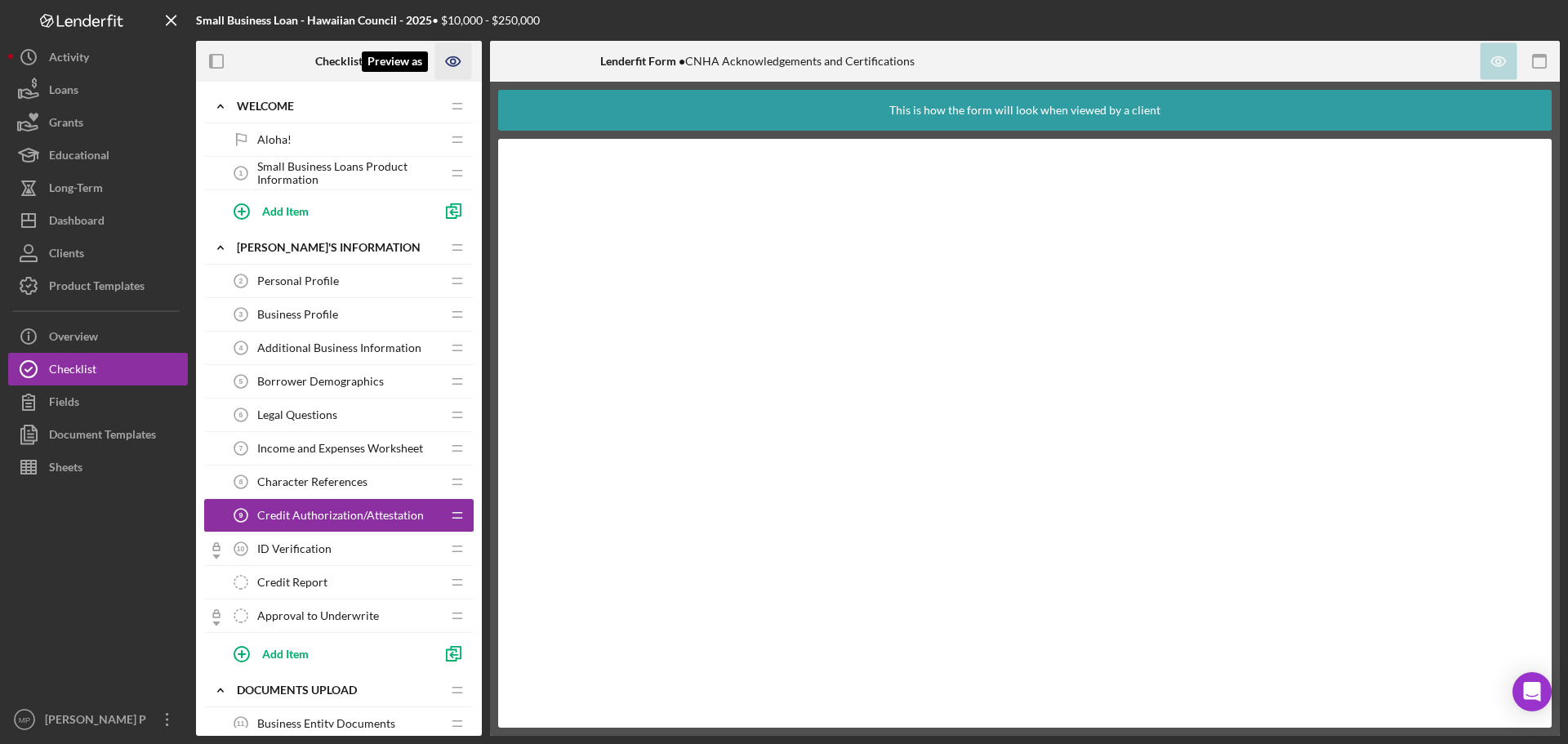
click at [455, 60] on icon "Preview as" at bounding box center [454, 61] width 36 height 36
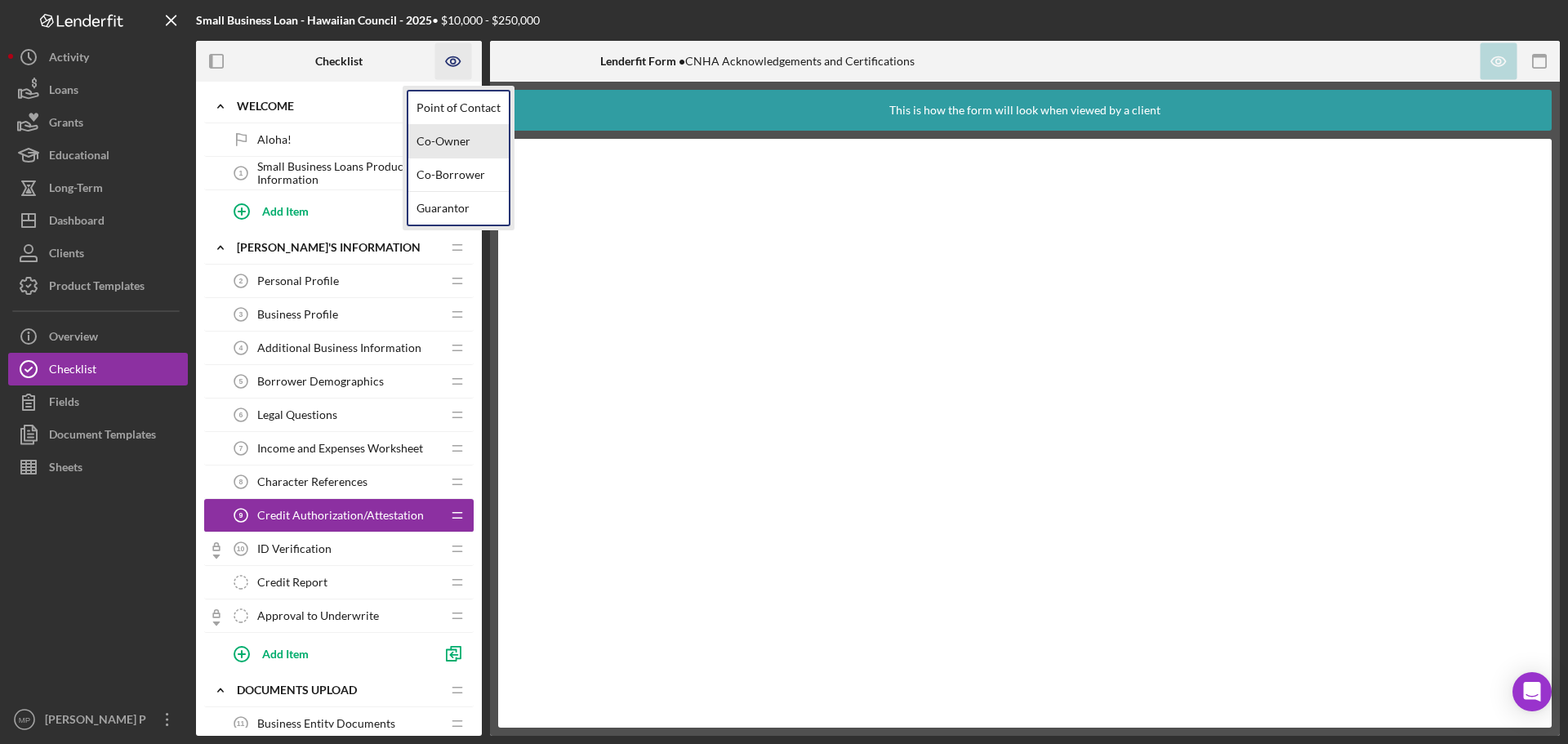
click at [454, 142] on link "Co-Owner" at bounding box center [458, 142] width 100 height 33
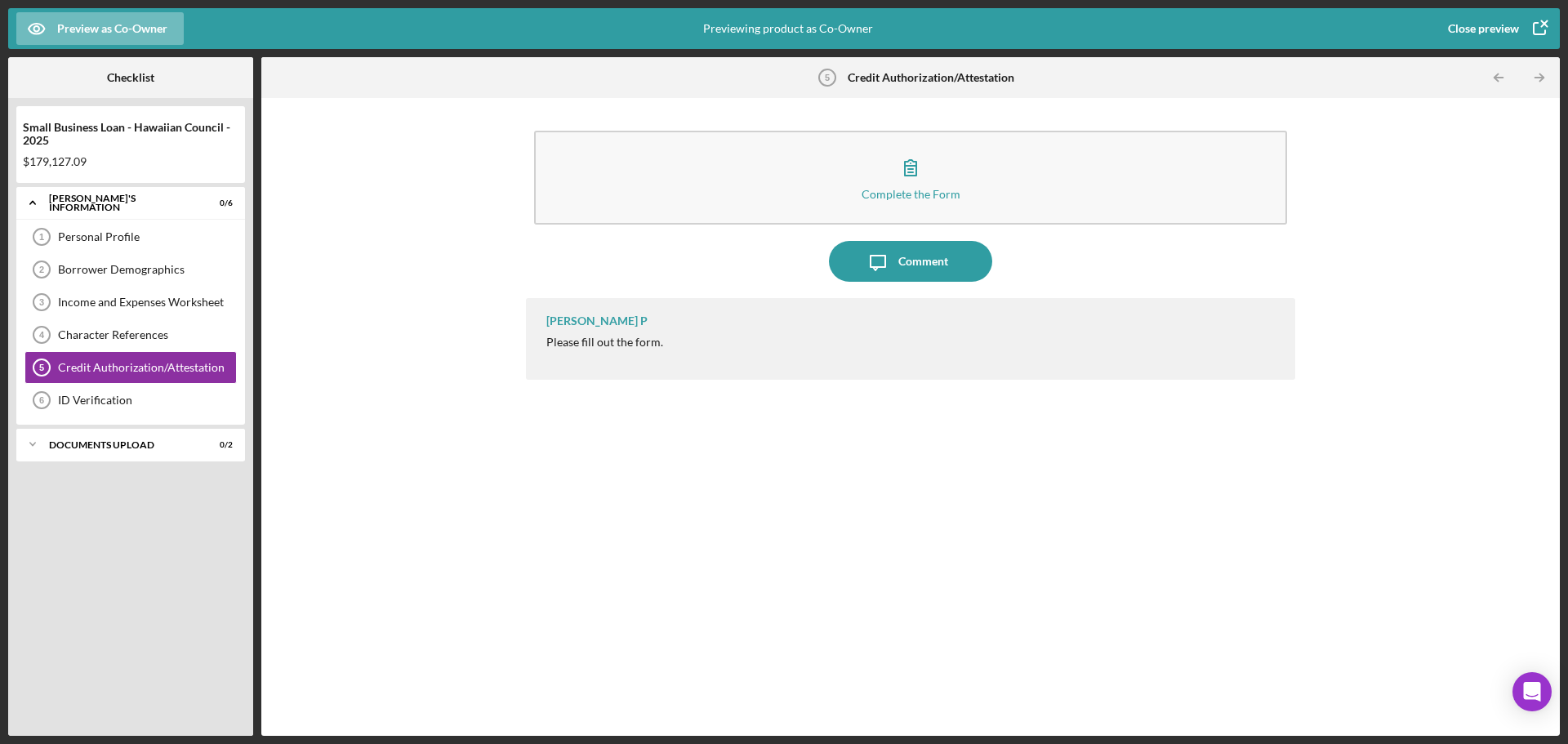
click at [1521, 29] on icon "button" at bounding box center [1539, 28] width 41 height 41
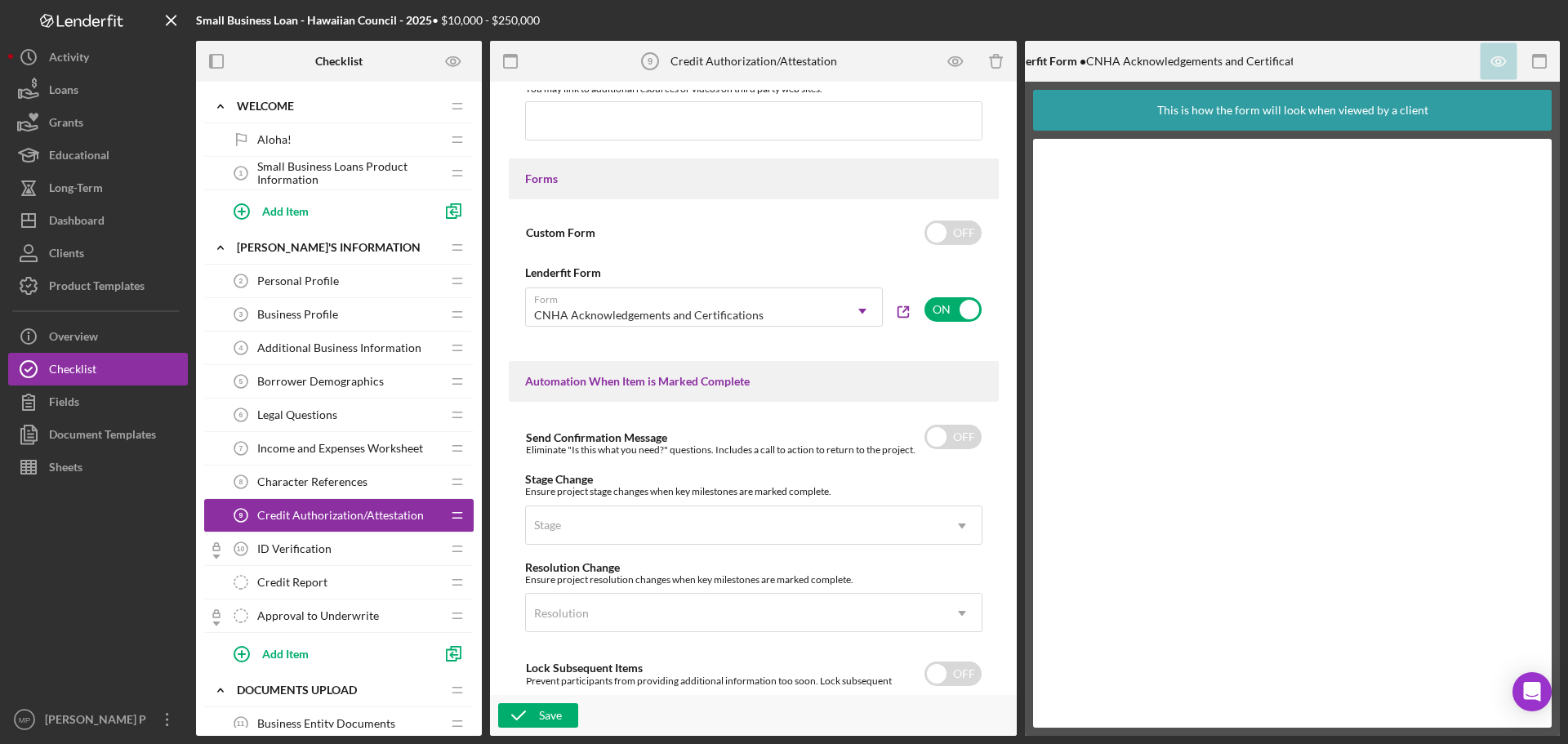
scroll to position [816, 0]
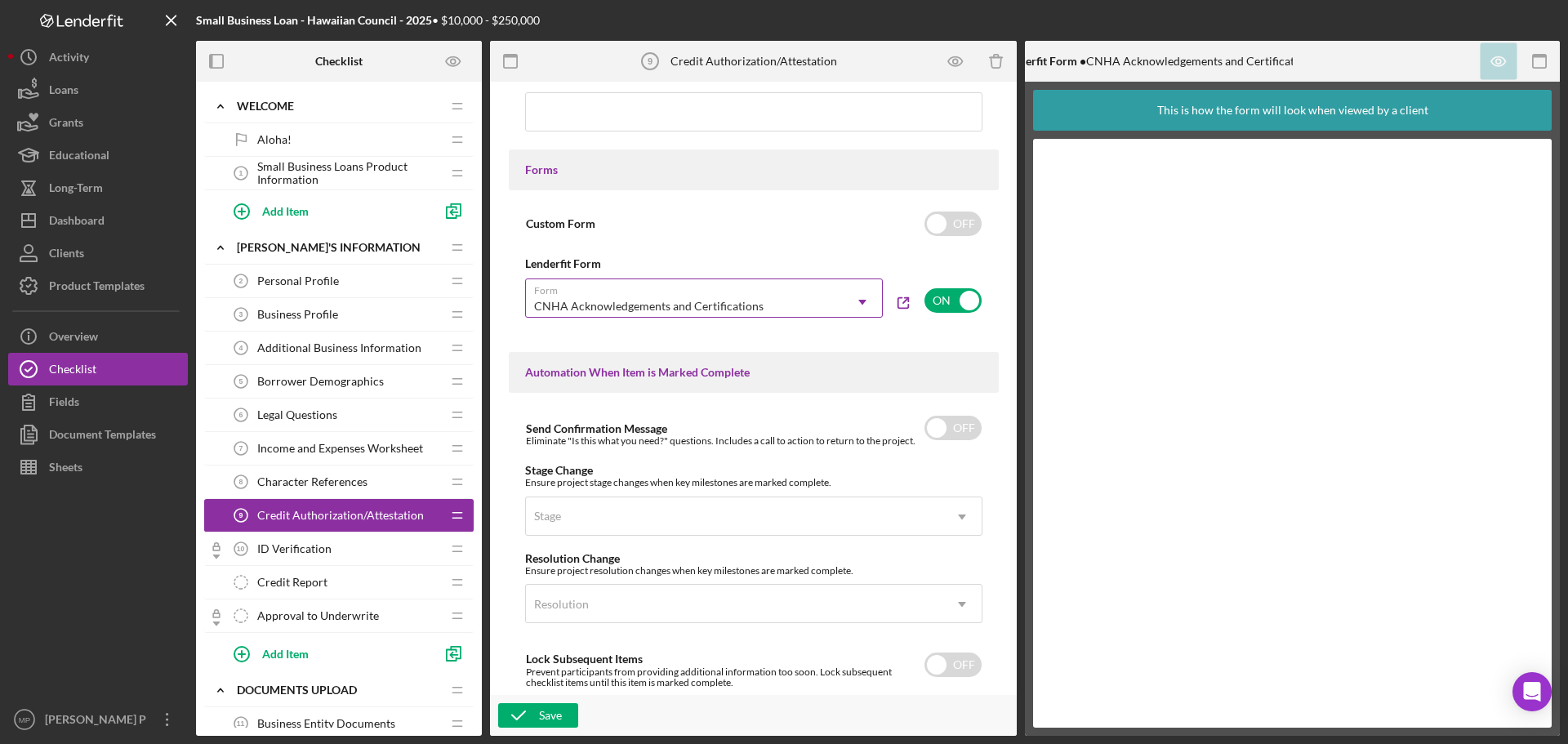
click at [863, 307] on icon "Icon/Dropdown Arrow" at bounding box center [862, 301] width 39 height 39
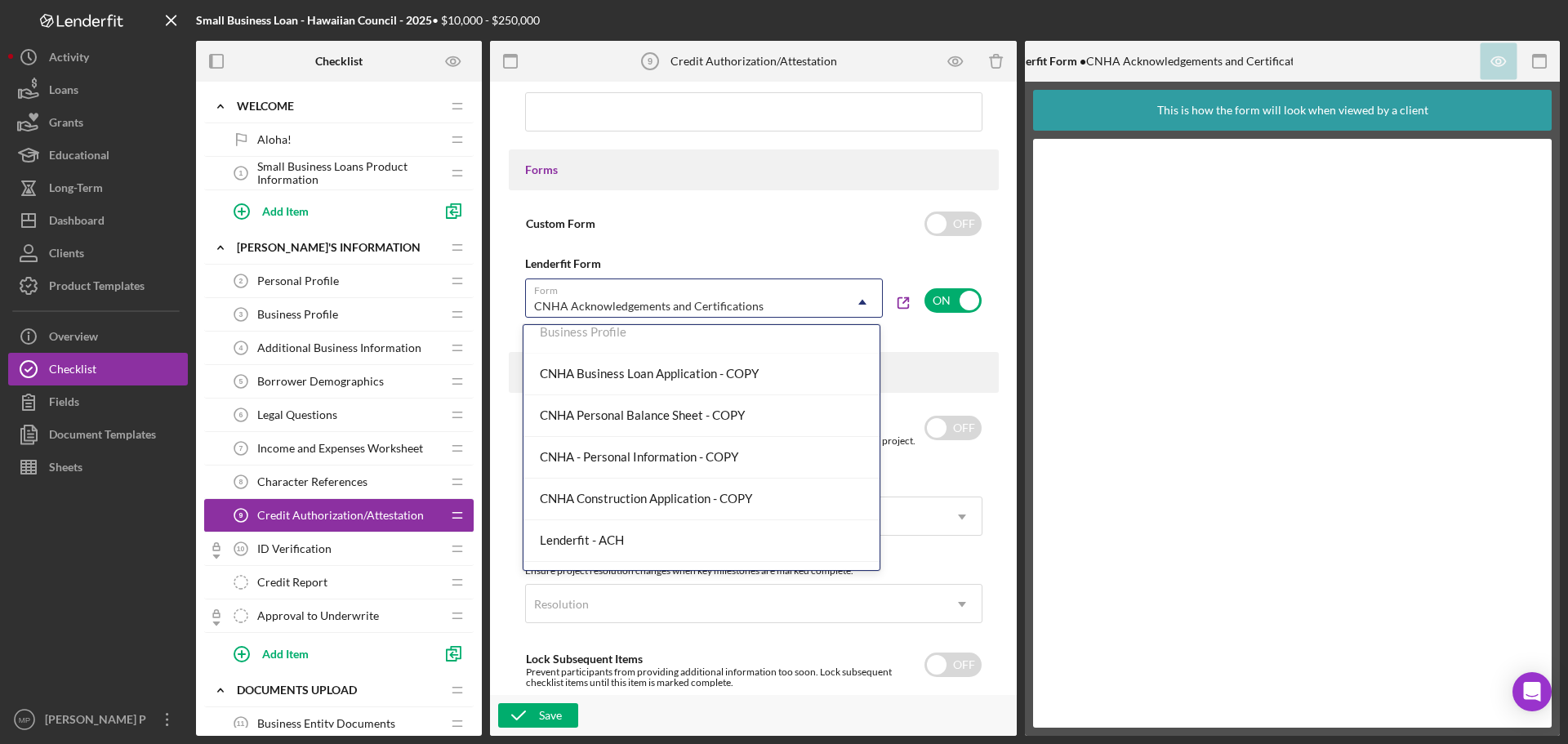
scroll to position [118, 0]
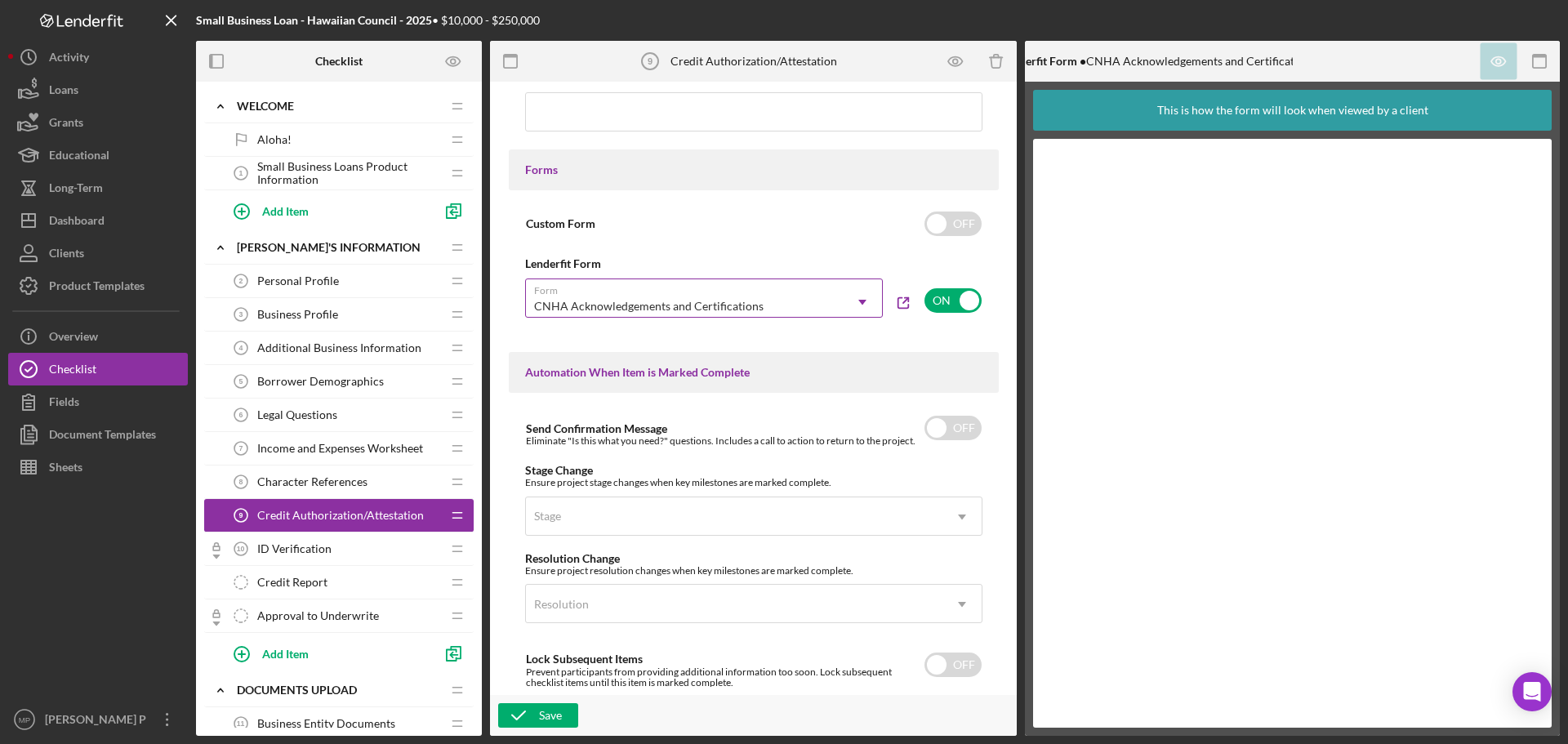
click at [859, 305] on icon "Icon/Dropdown Arrow" at bounding box center [862, 301] width 39 height 39
click at [861, 307] on icon "Icon/Dropdown Arrow" at bounding box center [862, 301] width 39 height 39
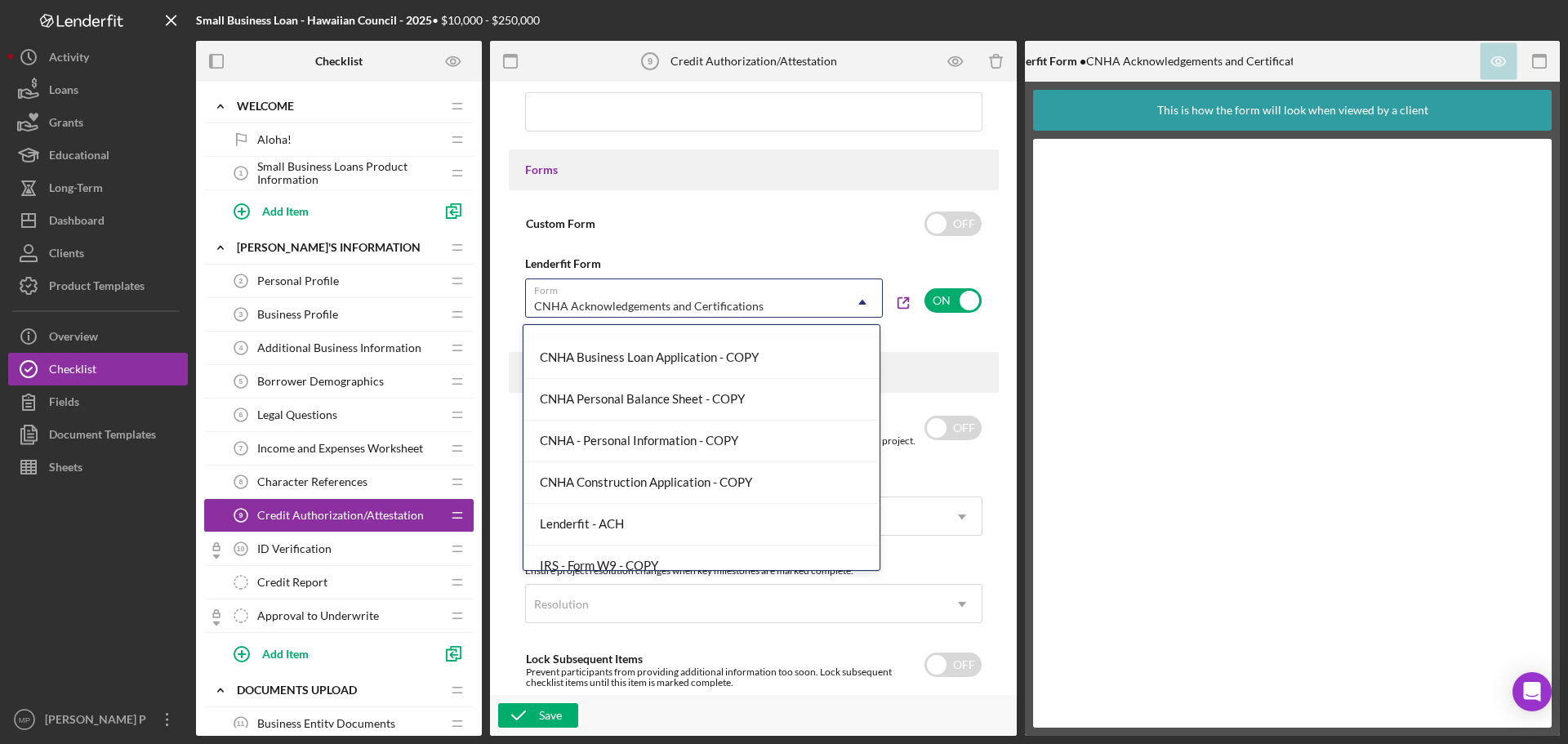
scroll to position [108, 0]
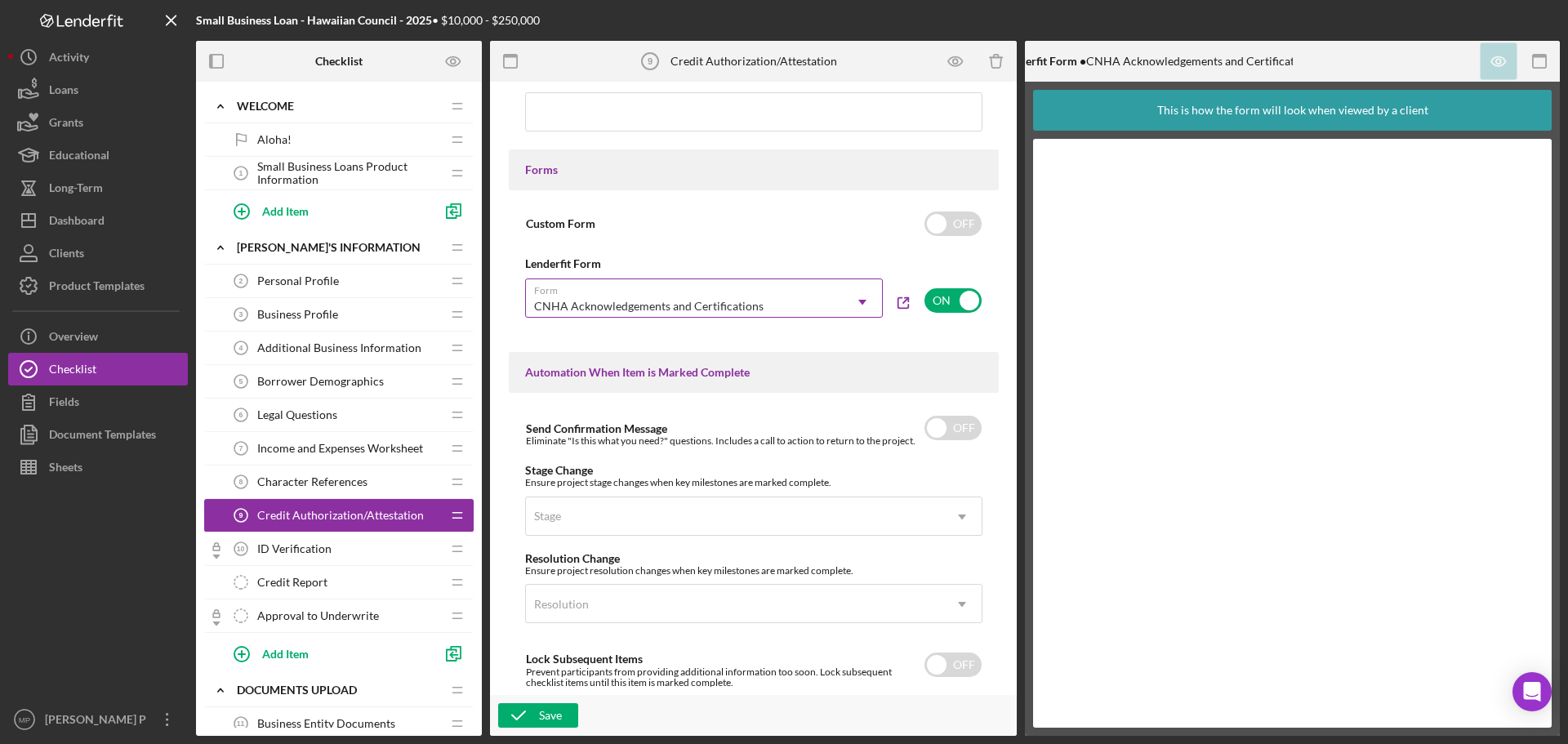
click at [868, 306] on icon "Icon/Dropdown Arrow" at bounding box center [862, 301] width 39 height 39
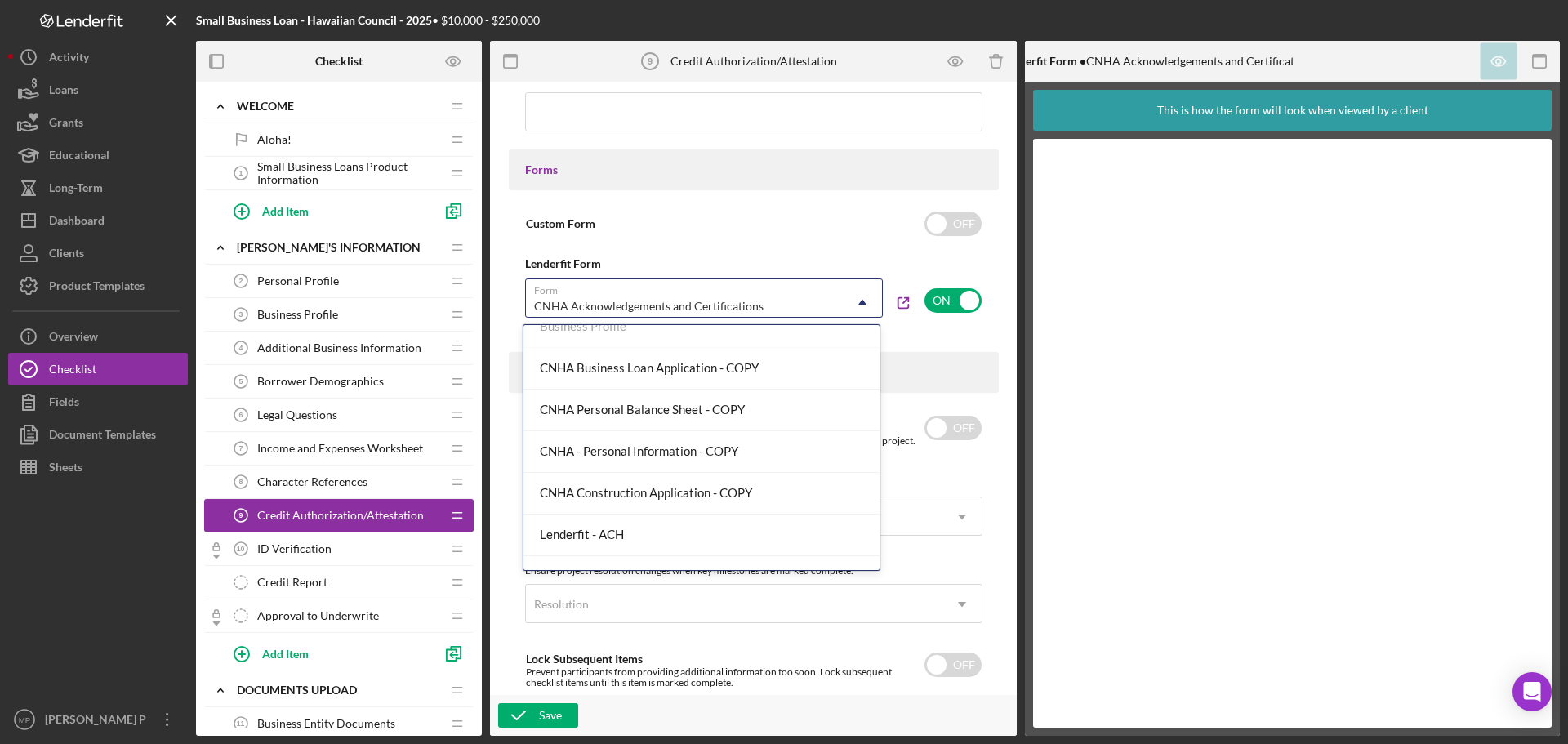
scroll to position [118, 0]
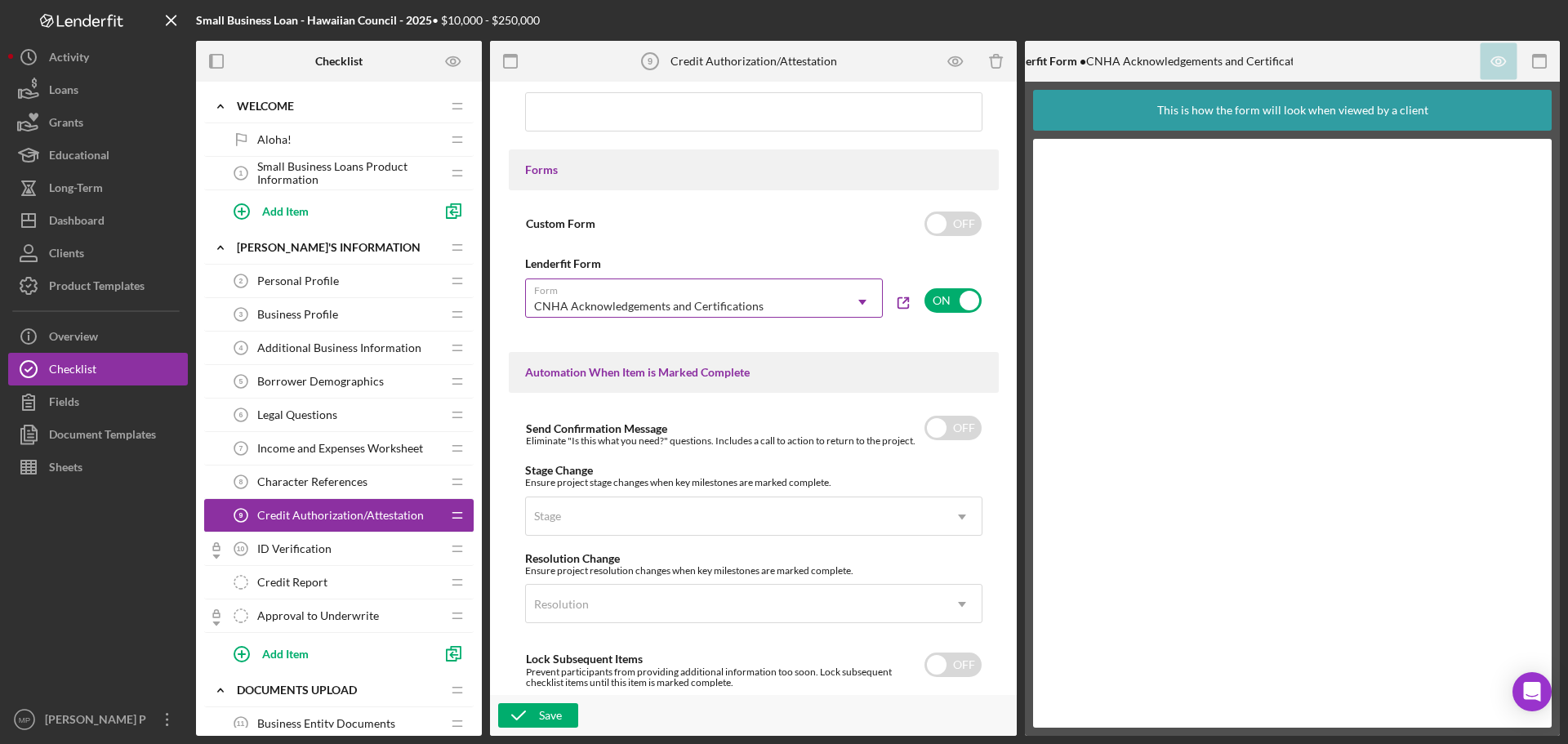
click at [857, 294] on icon "Icon/Dropdown Arrow" at bounding box center [862, 301] width 39 height 39
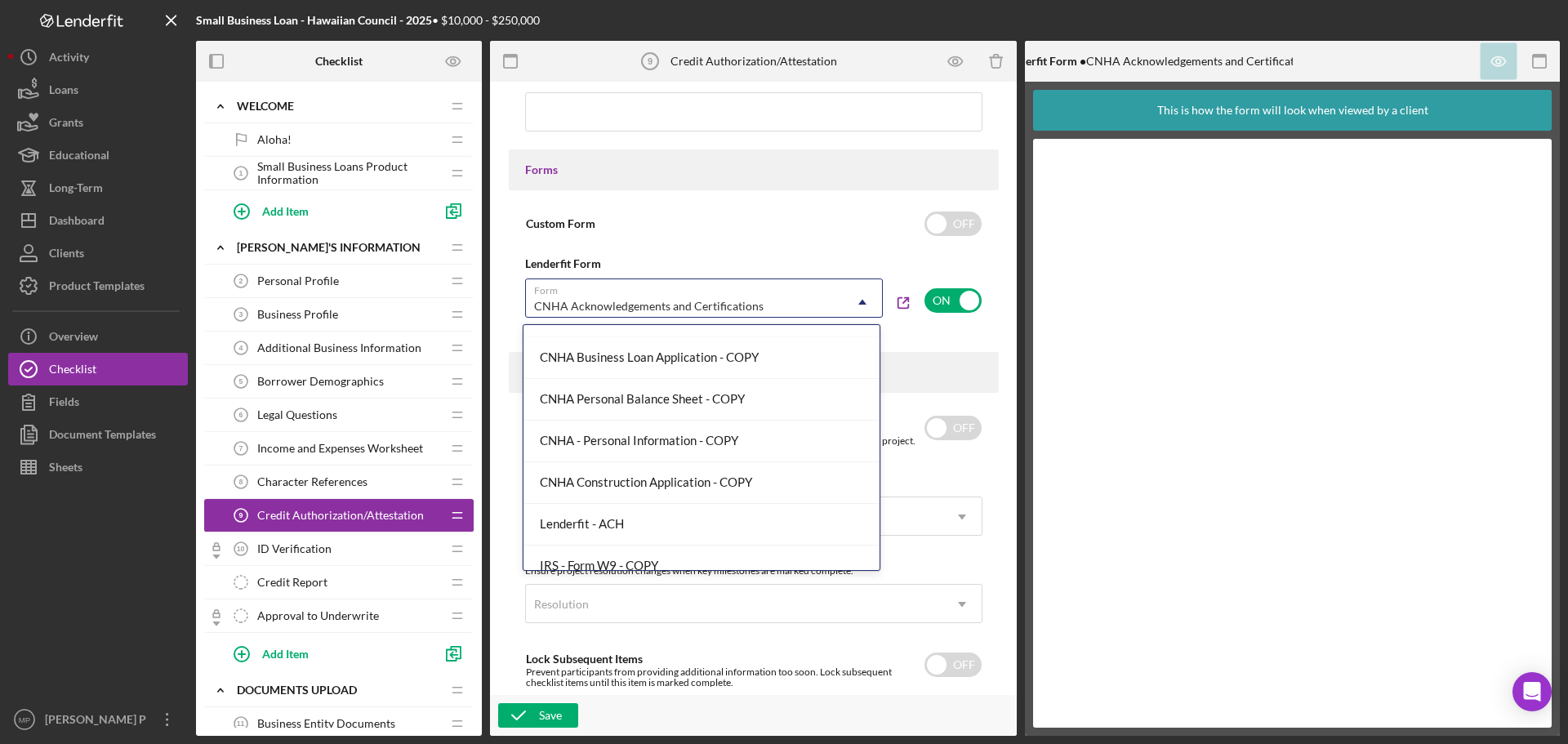
scroll to position [123, 0]
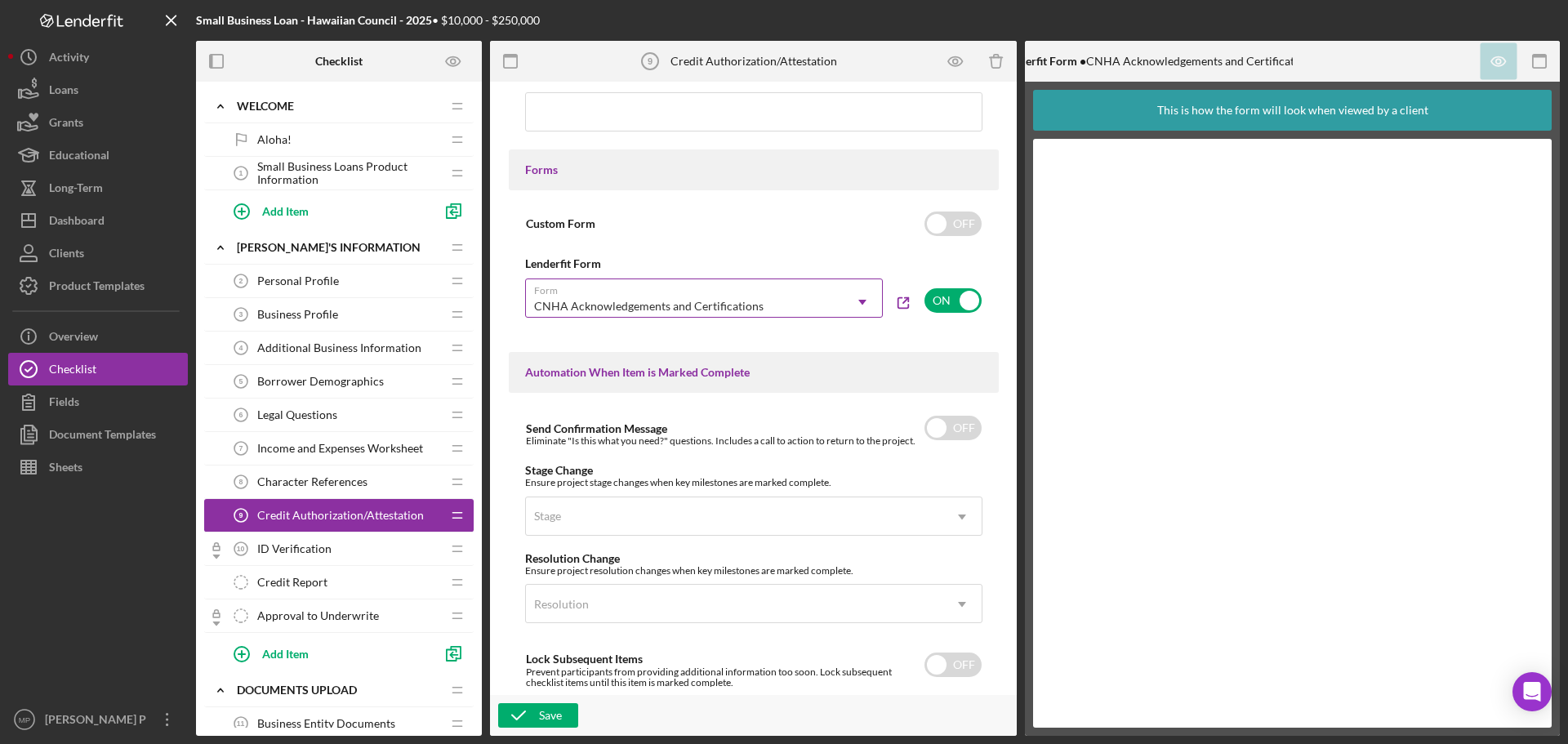
click at [860, 298] on icon "Icon/Dropdown Arrow" at bounding box center [862, 301] width 39 height 39
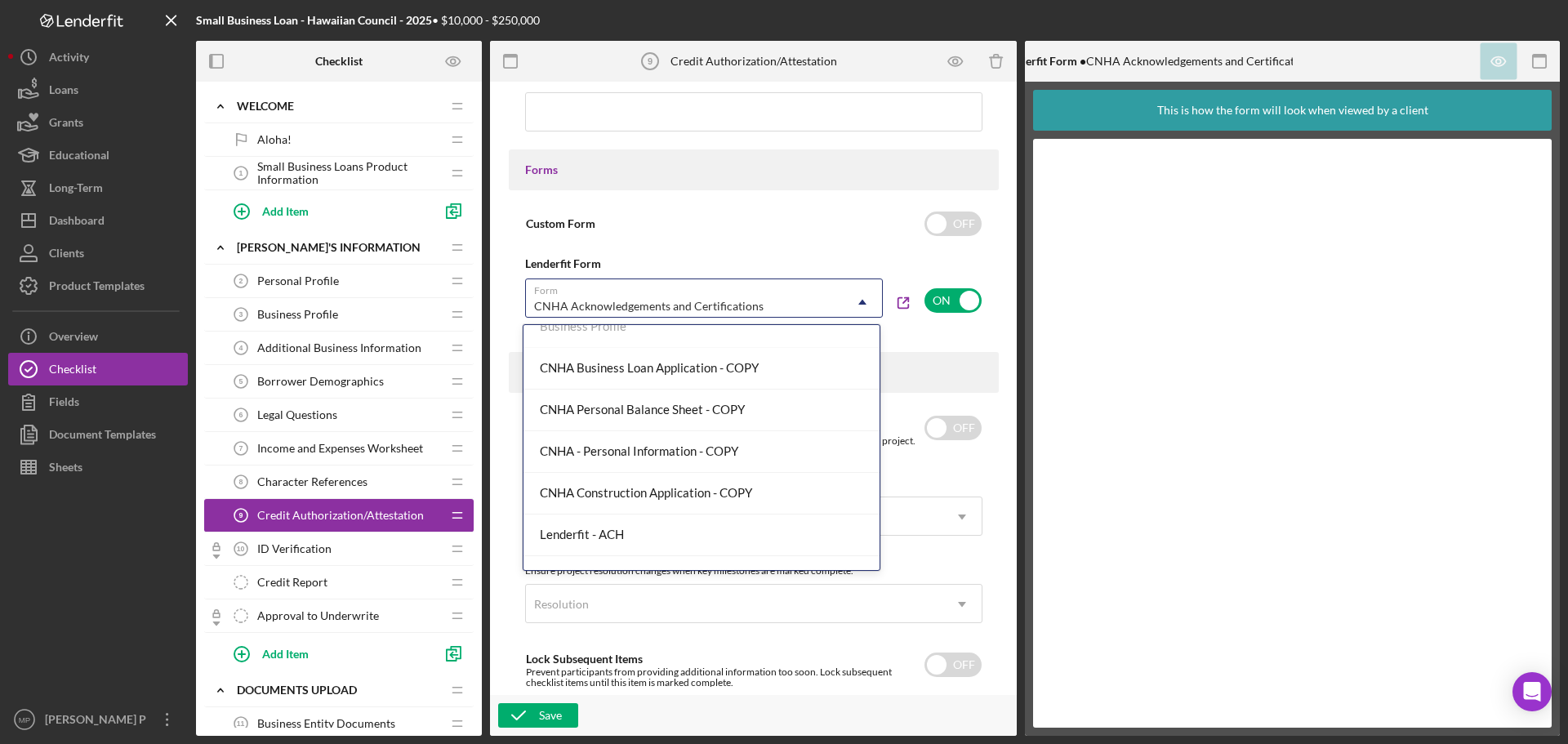
scroll to position [118, 0]
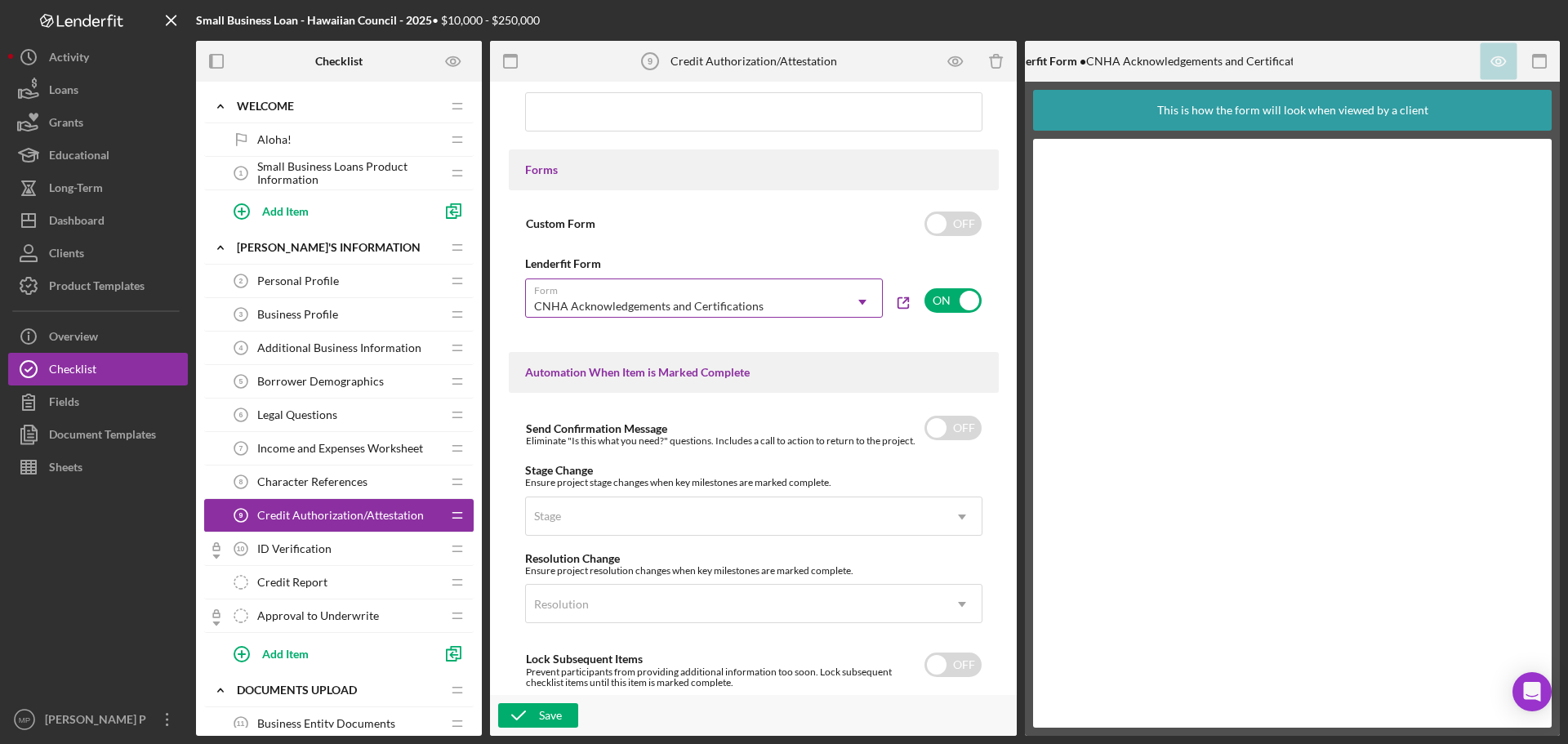
click at [866, 298] on icon "Icon/Dropdown Arrow" at bounding box center [862, 301] width 39 height 39
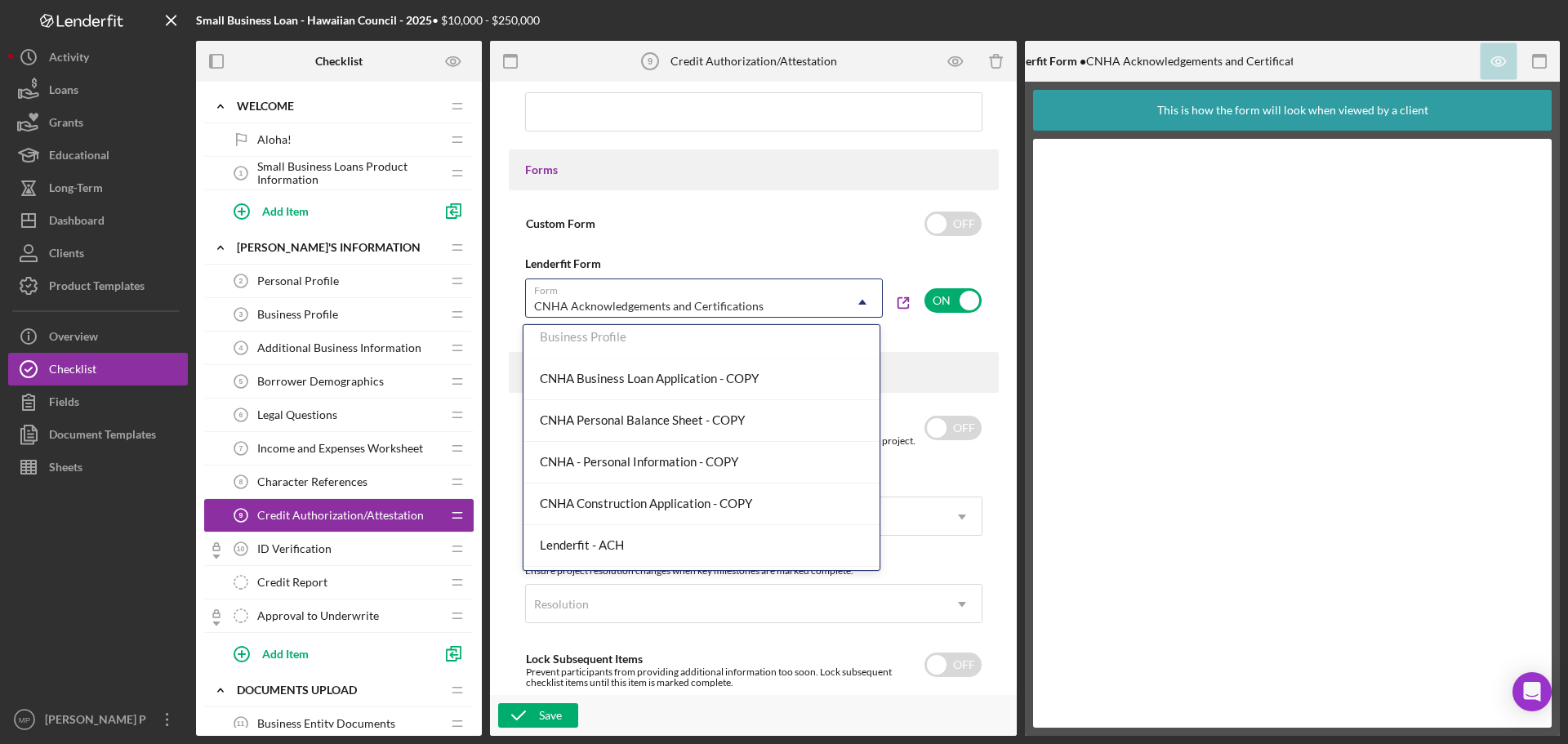
scroll to position [108, 0]
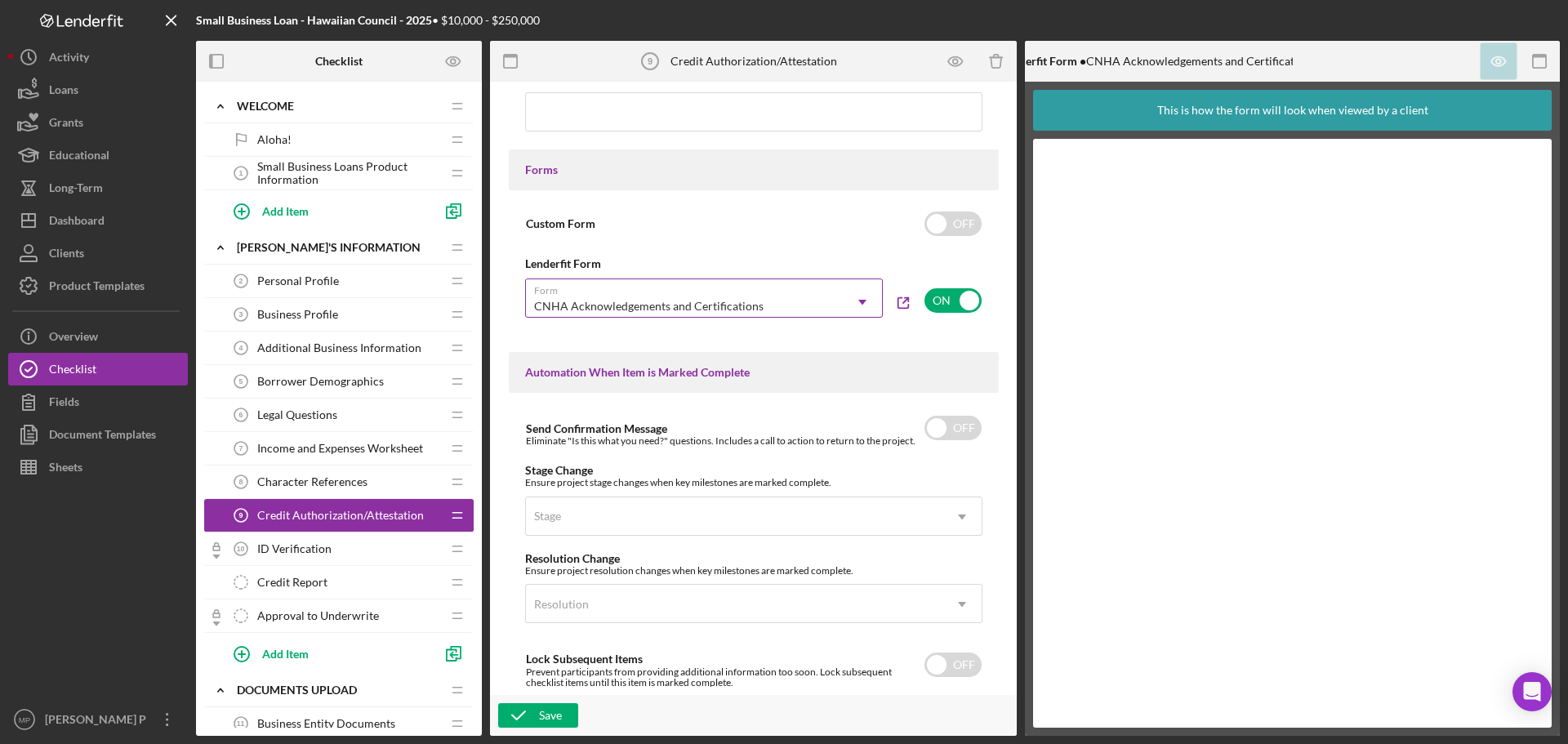
click at [855, 298] on icon "Icon/Dropdown Arrow" at bounding box center [862, 301] width 39 height 39
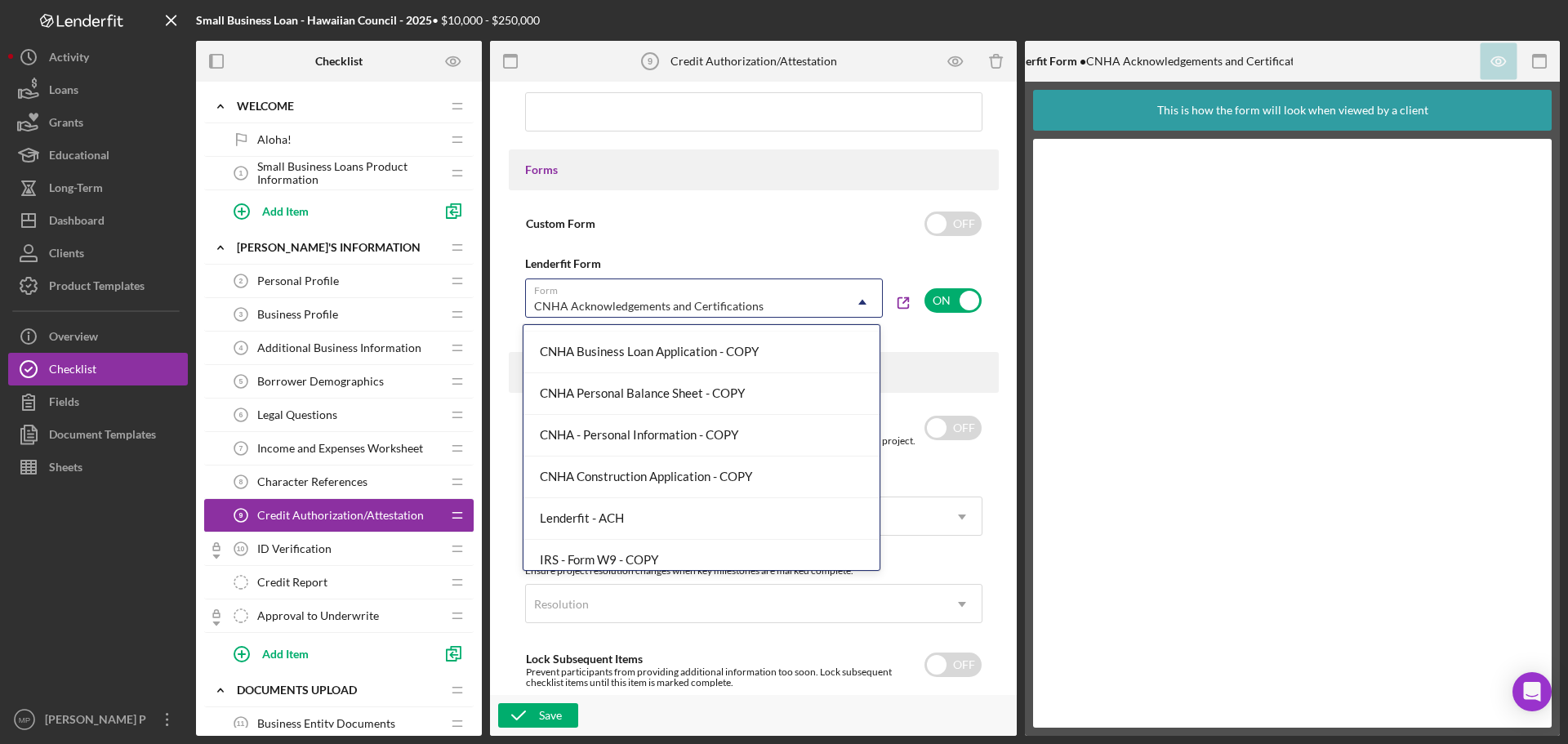
scroll to position [113, 0]
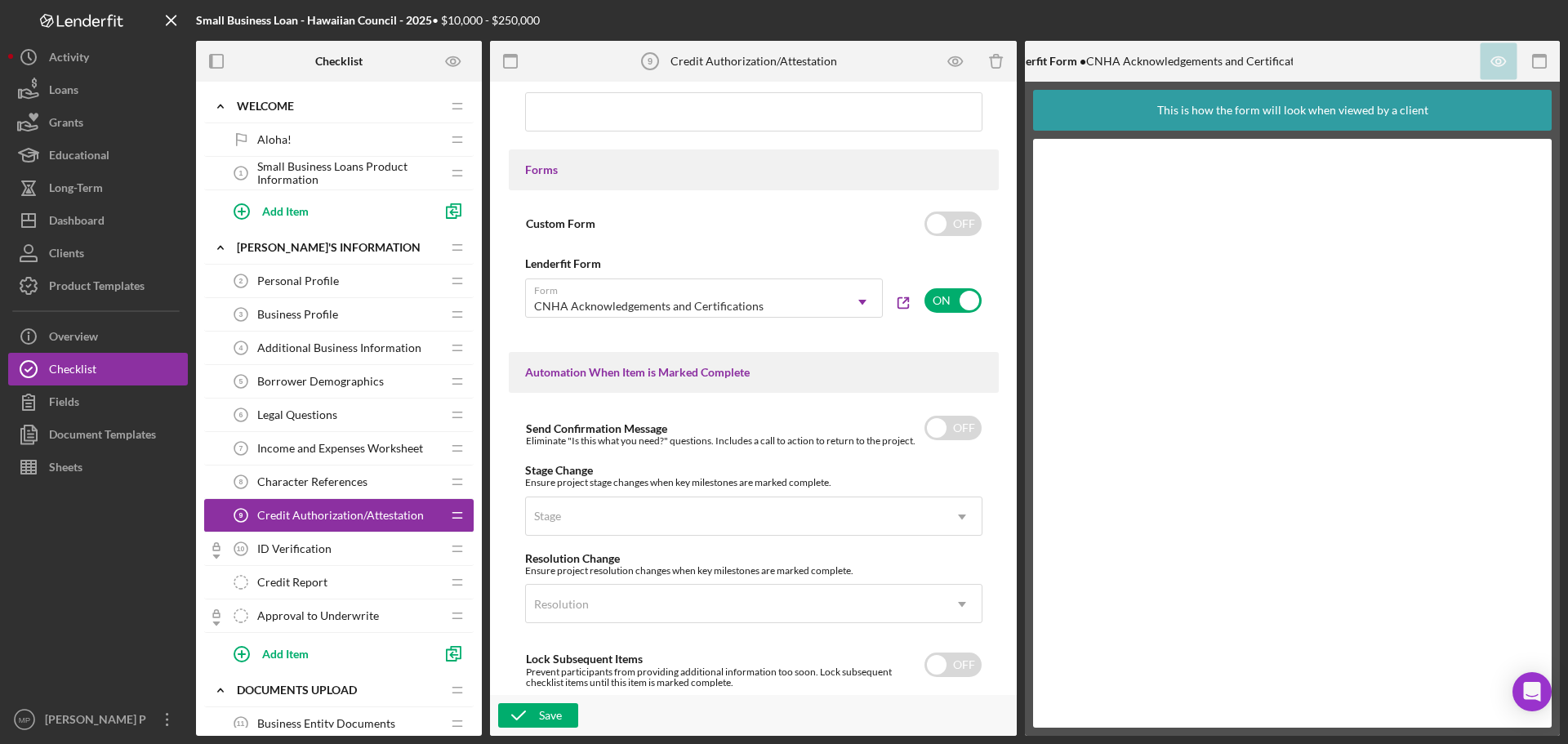
click at [851, 242] on div "Custom Form OFF Lenderfit Form Form CNHA Acknowledgements and Certifications Ic…" at bounding box center [754, 267] width 490 height 121
click at [861, 297] on icon "Icon/Dropdown Arrow" at bounding box center [862, 301] width 39 height 39
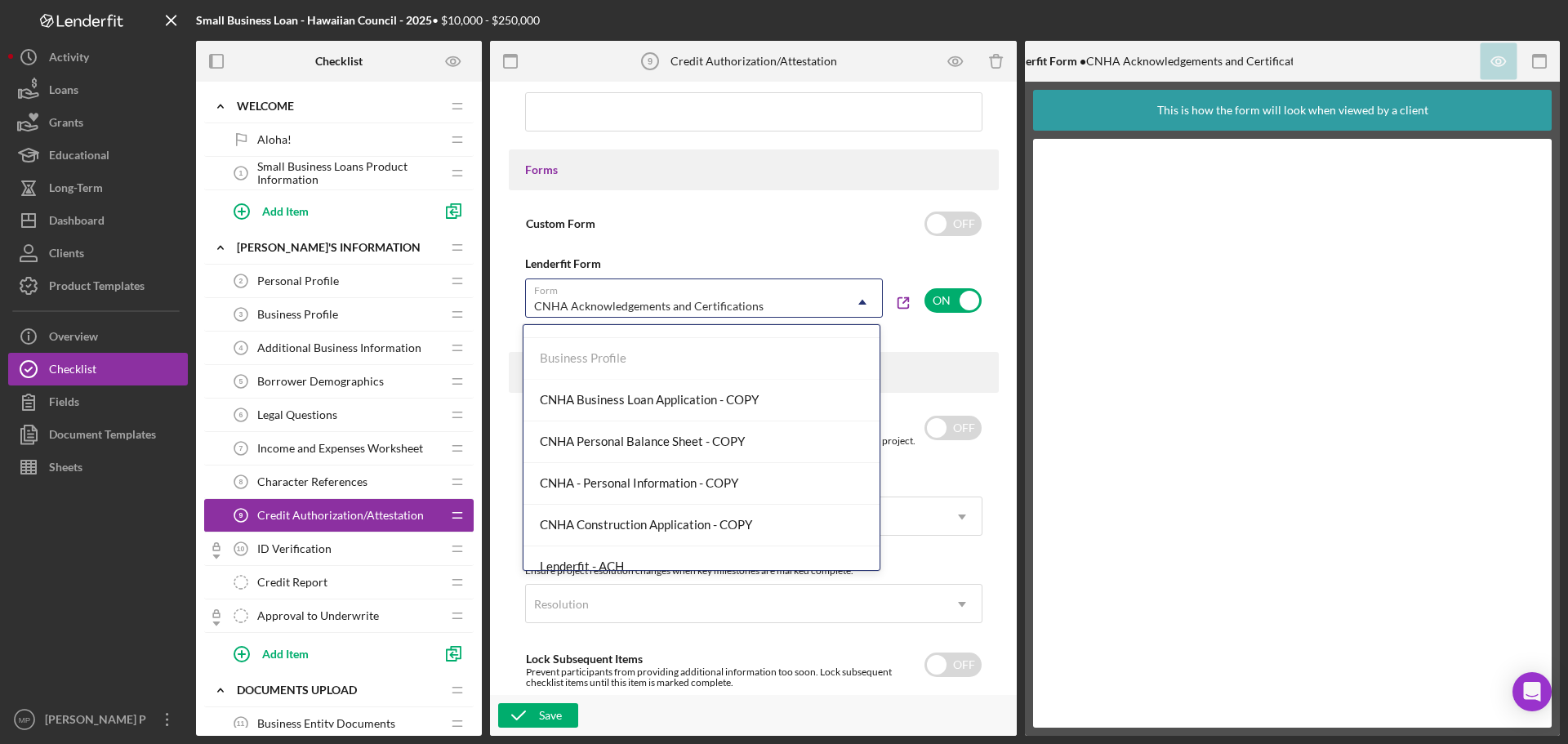
scroll to position [129, 0]
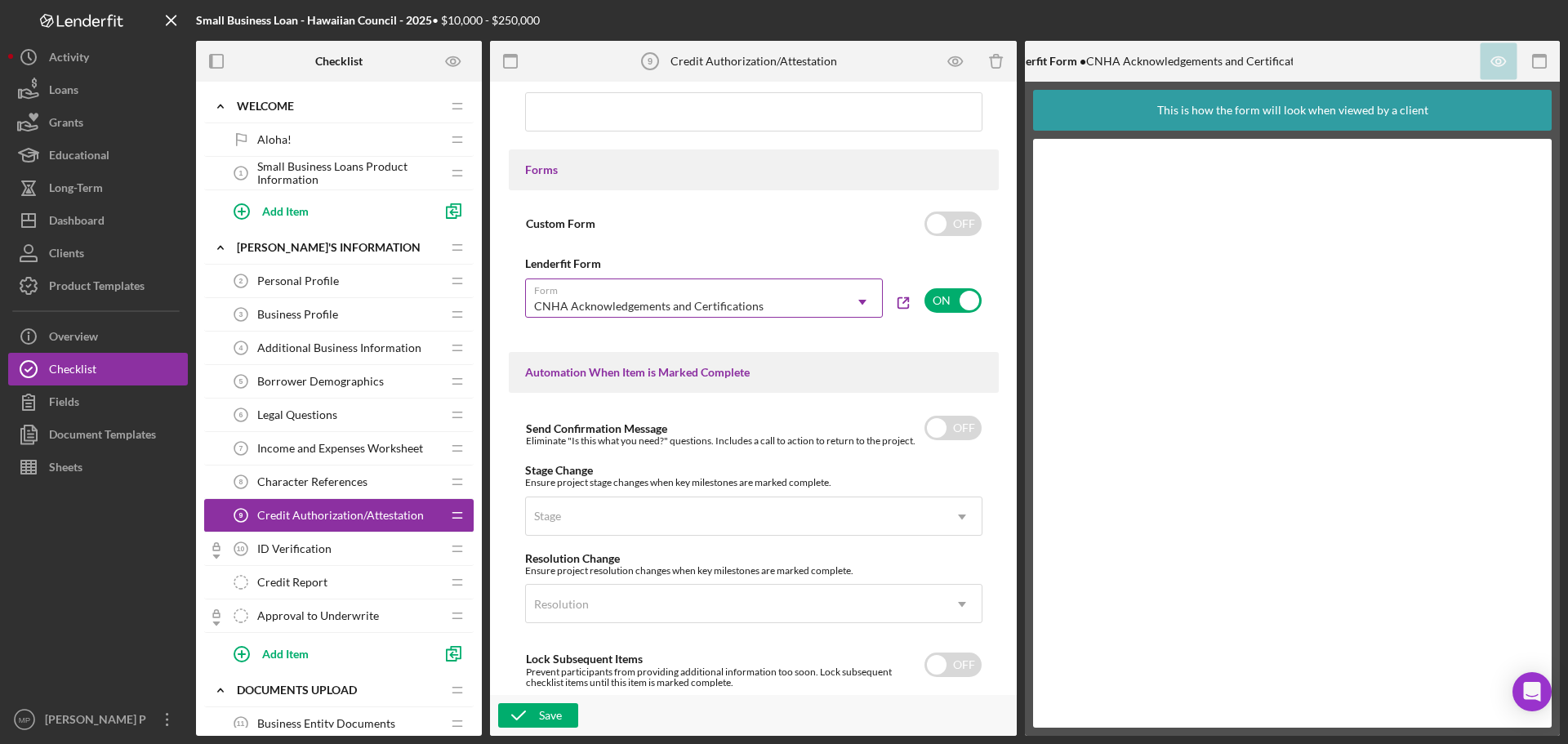
click at [861, 304] on icon "Icon/Dropdown Arrow" at bounding box center [862, 301] width 39 height 39
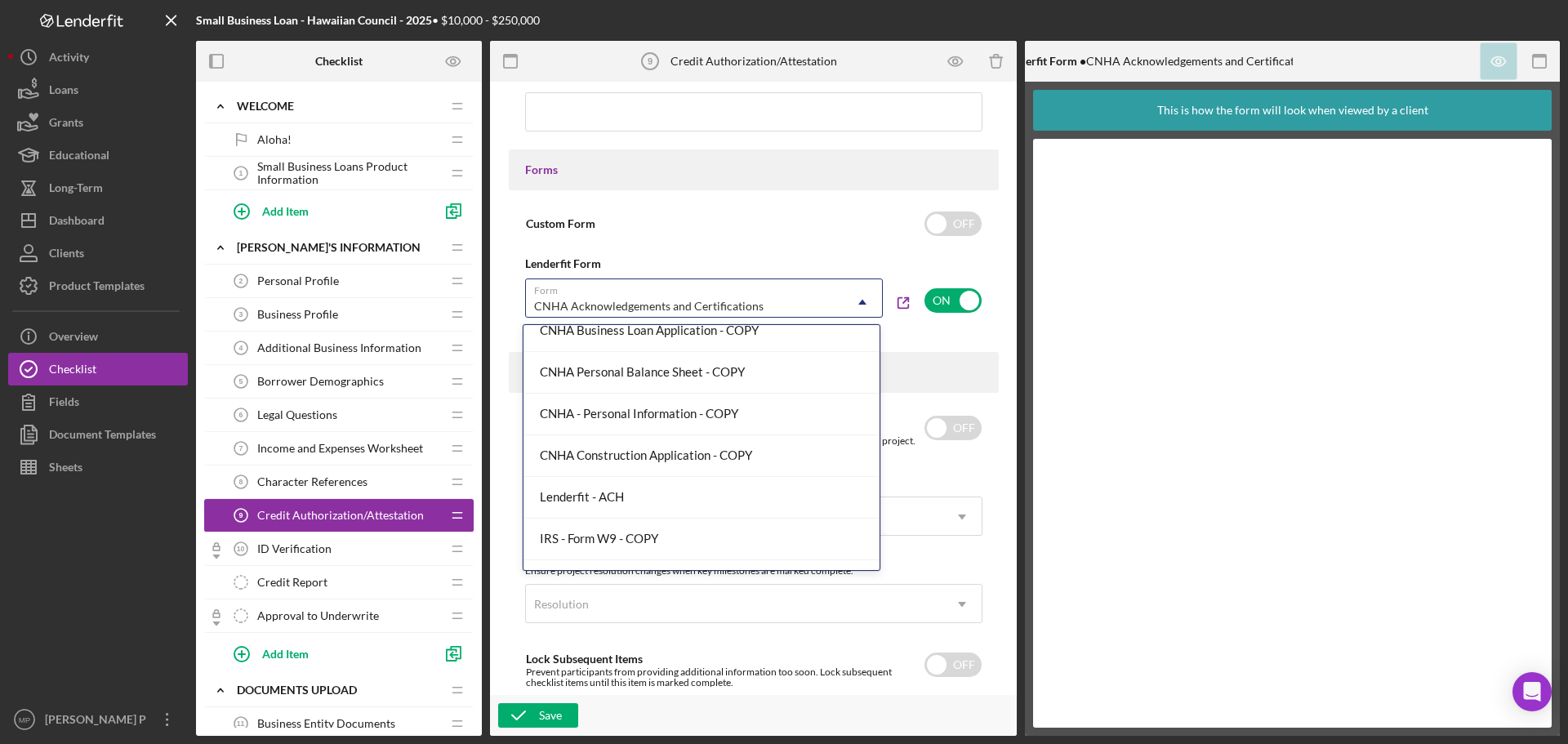
scroll to position [118, 0]
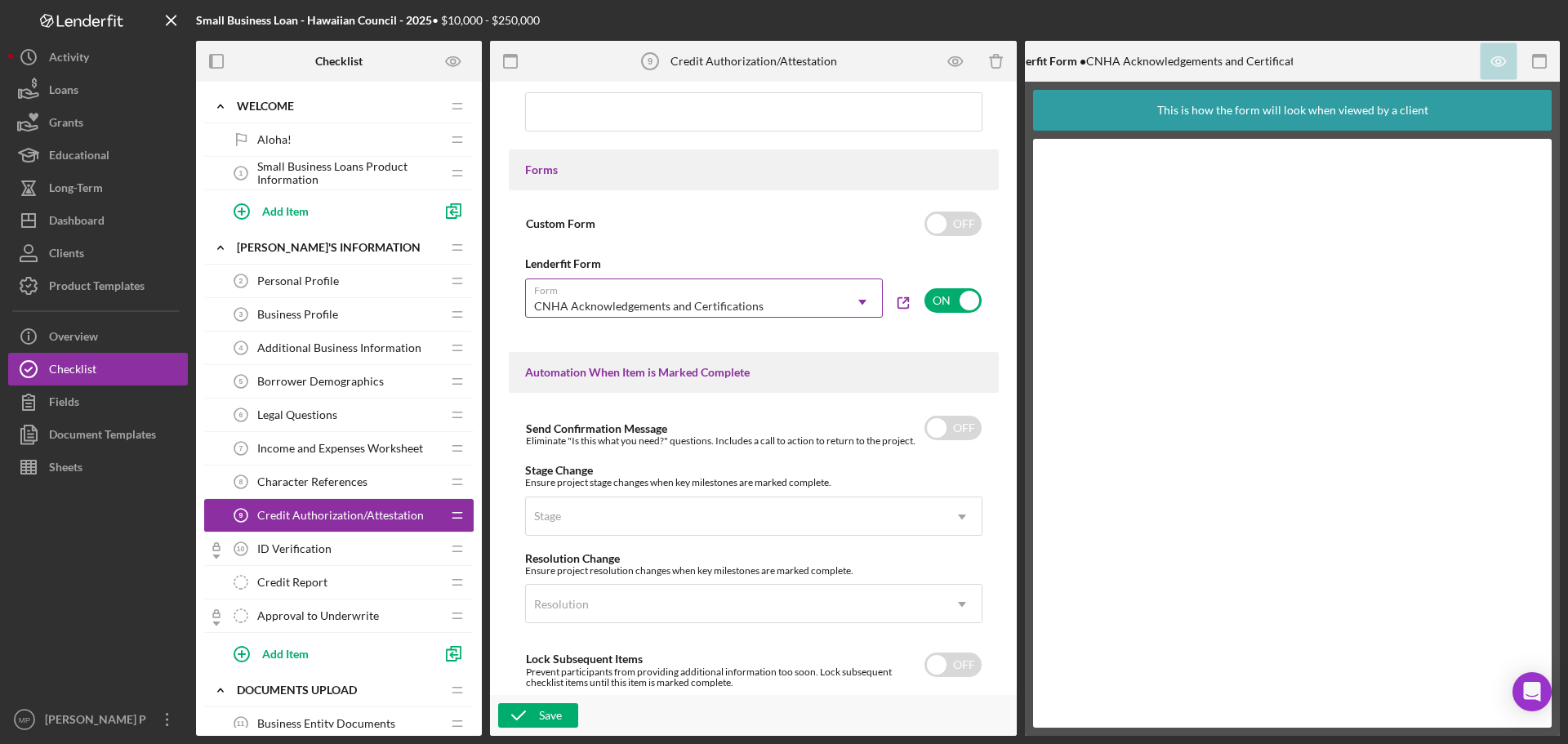
click at [868, 305] on icon "Icon/Dropdown Arrow" at bounding box center [862, 301] width 39 height 39
click at [861, 299] on icon "Icon/Dropdown Arrow" at bounding box center [862, 301] width 39 height 39
click at [860, 300] on icon "Icon/Dropdown Arrow" at bounding box center [862, 301] width 39 height 39
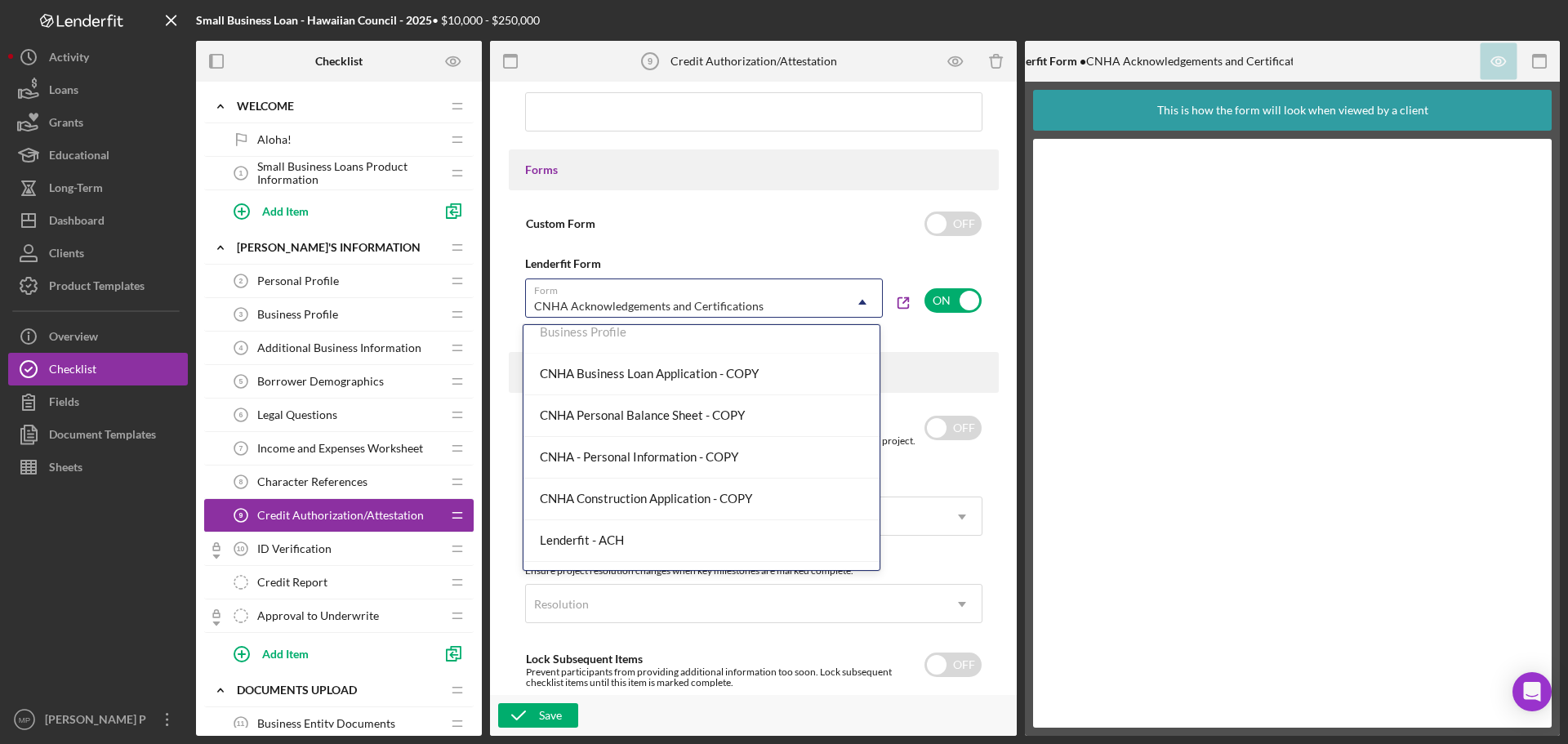
scroll to position [113, 0]
